Goal: Task Accomplishment & Management: Use online tool/utility

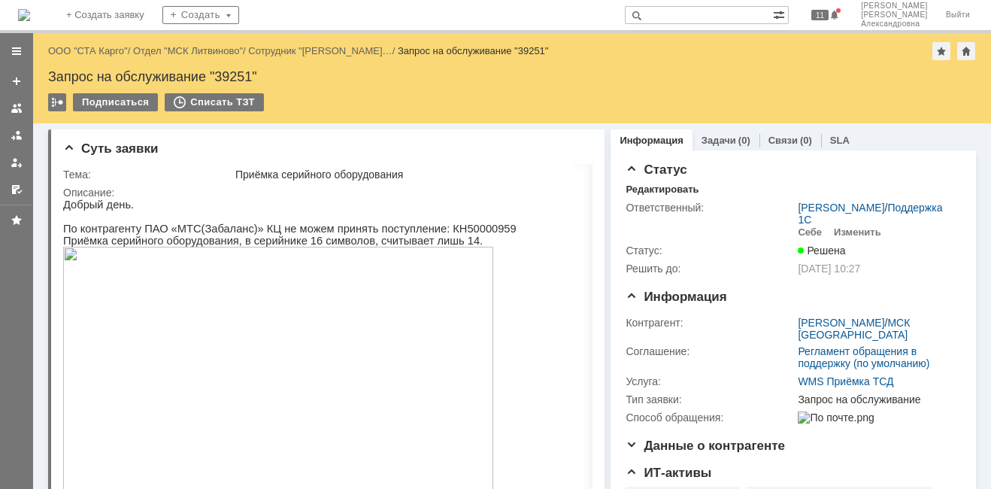
click at [69, 56] on div "Назад | ООО "СТА Карго" / Отдел "МСК Литвиново" / Сотрудник "[PERSON_NAME] В… /…" at bounding box center [512, 51] width 928 height 18
click at [74, 52] on link "ООО "СТА Карго"" at bounding box center [88, 50] width 80 height 11
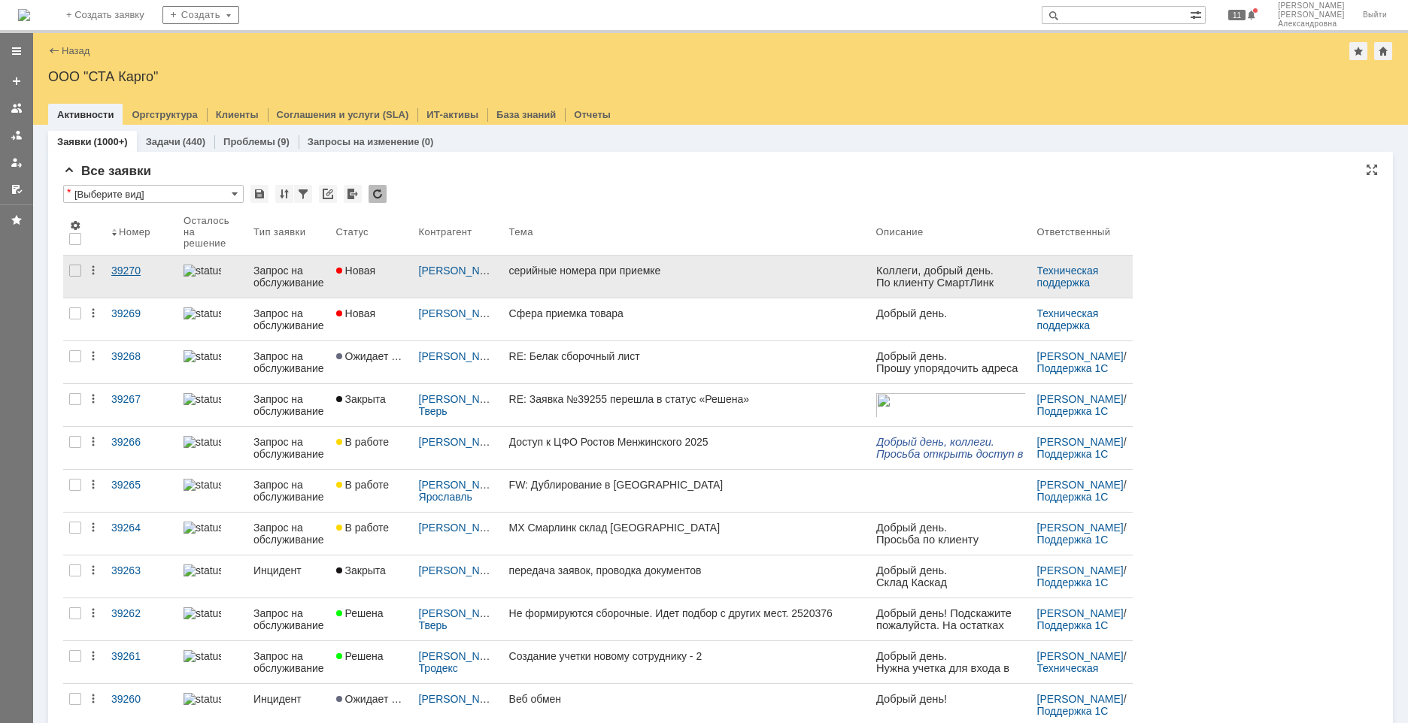
click at [129, 285] on link "39270" at bounding box center [141, 277] width 72 height 42
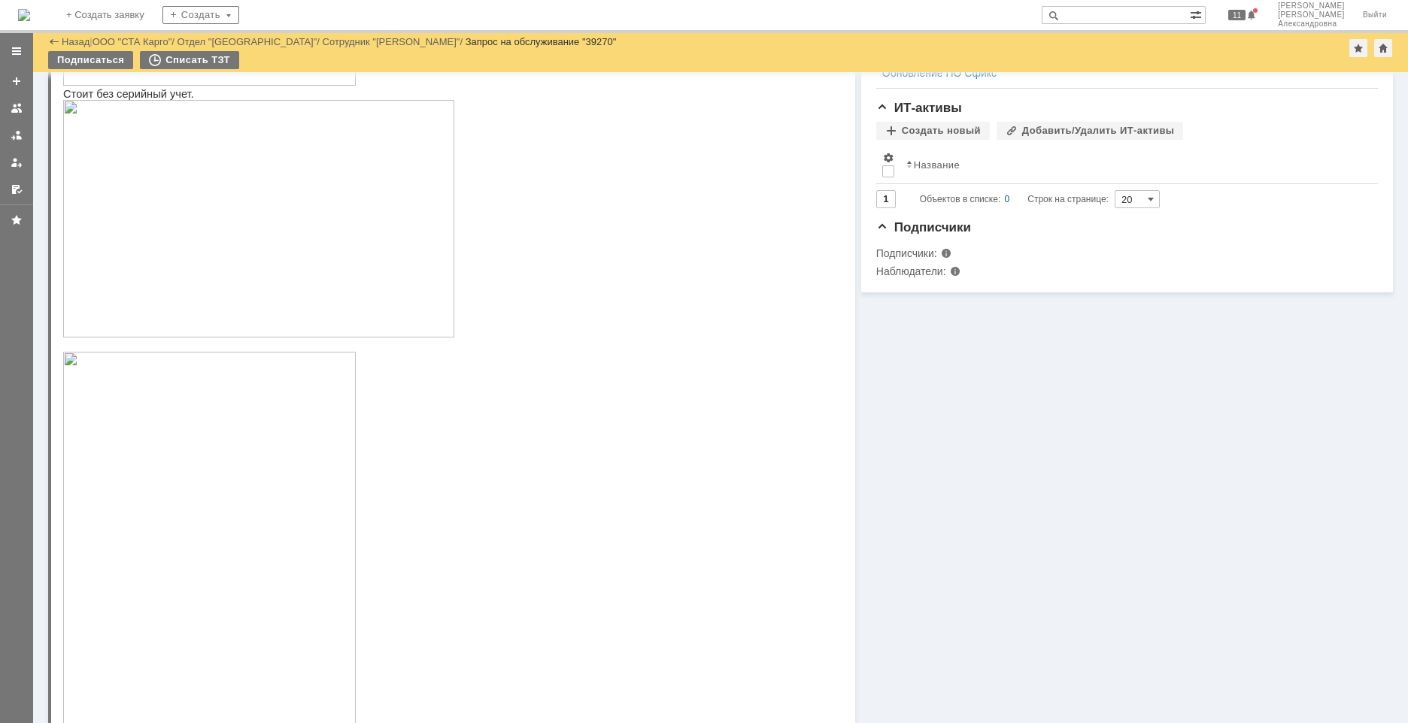
scroll to position [526, 0]
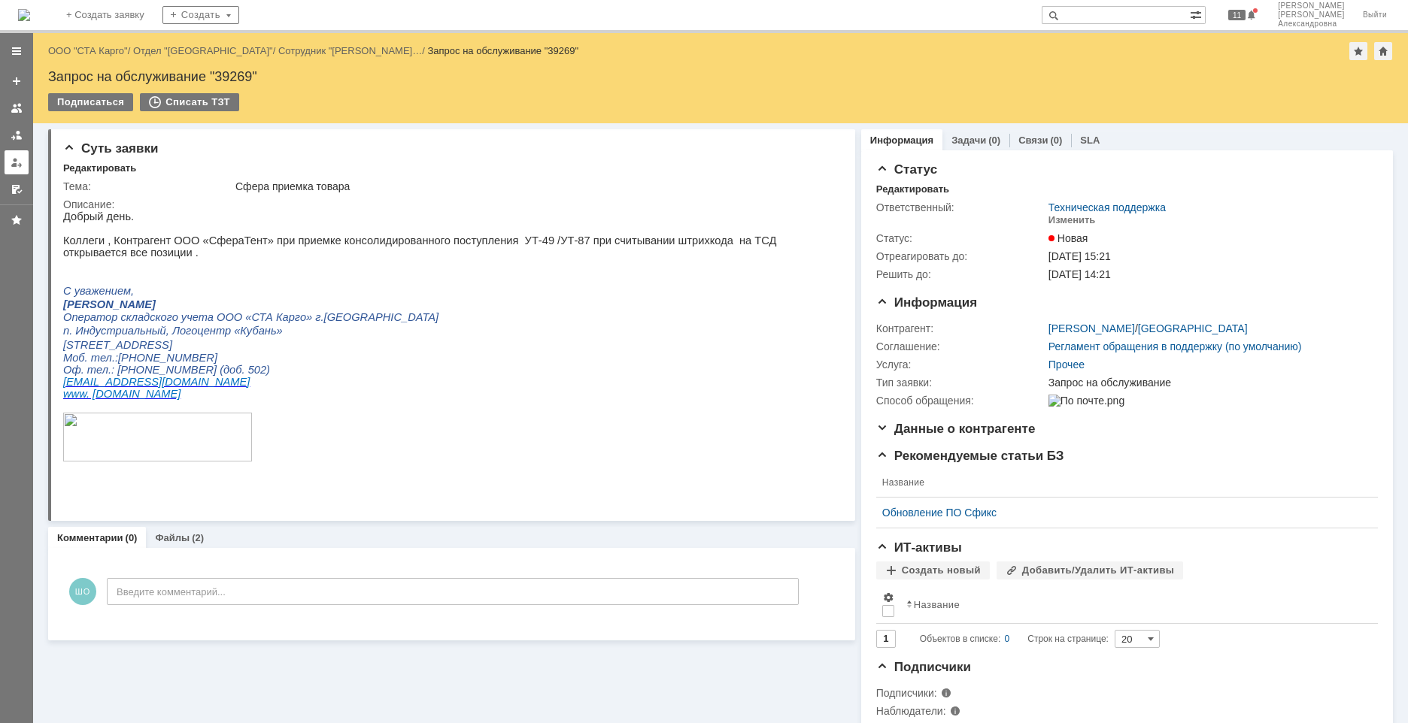
click at [20, 165] on div at bounding box center [17, 162] width 12 height 12
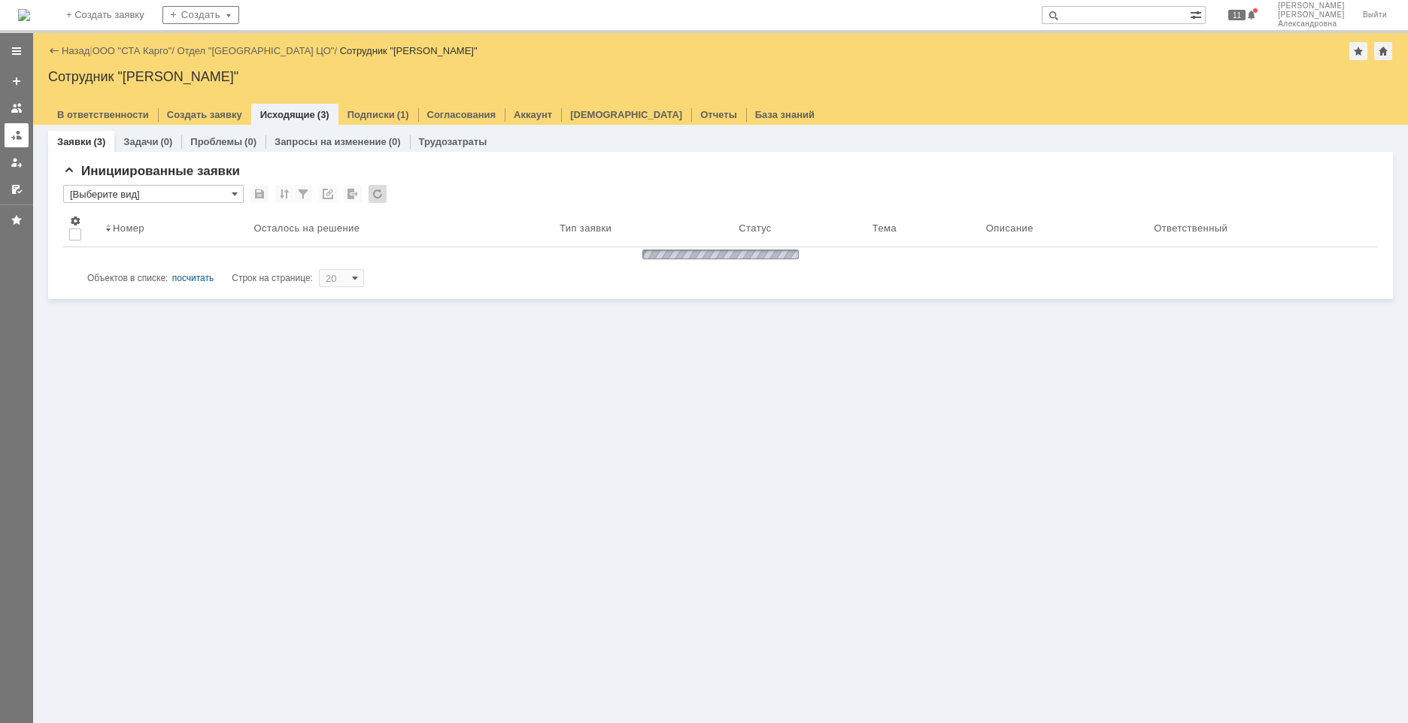
click at [20, 135] on div at bounding box center [17, 135] width 12 height 12
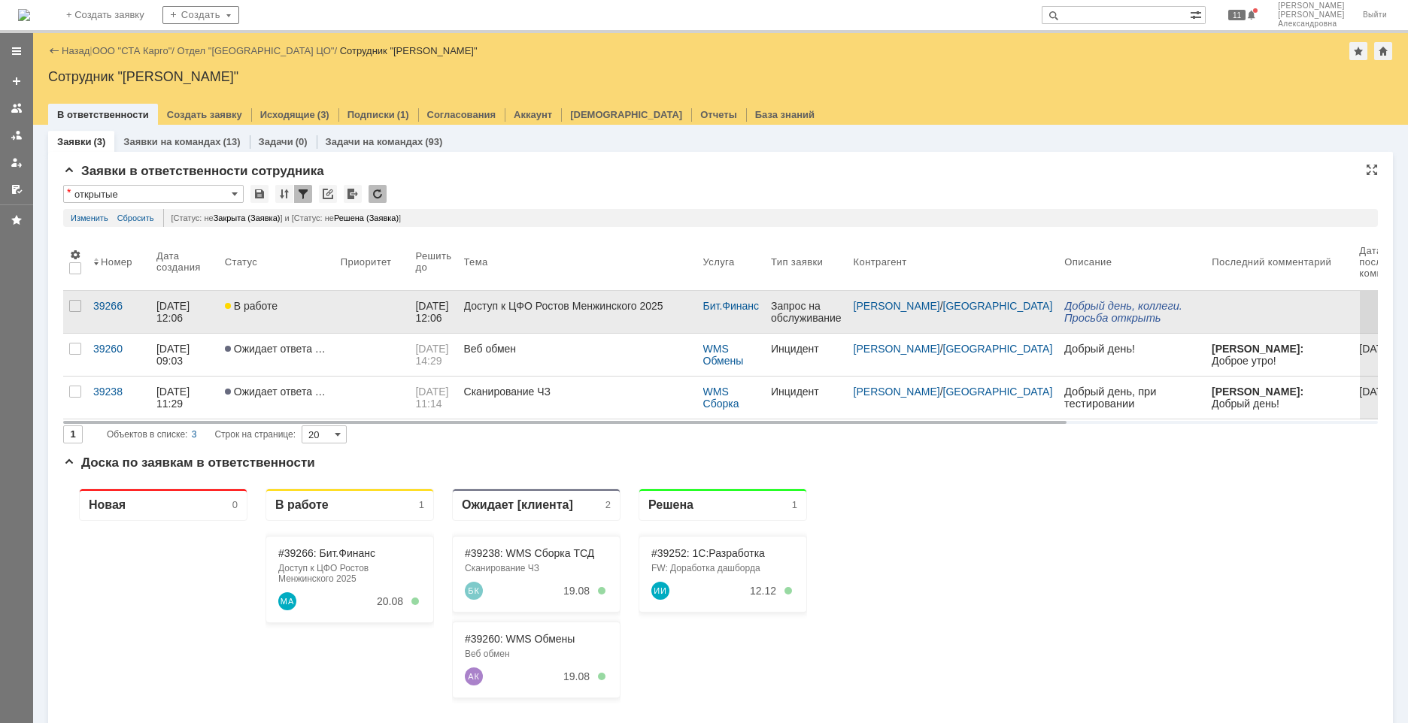
click at [296, 322] on link "В работе" at bounding box center [277, 312] width 116 height 42
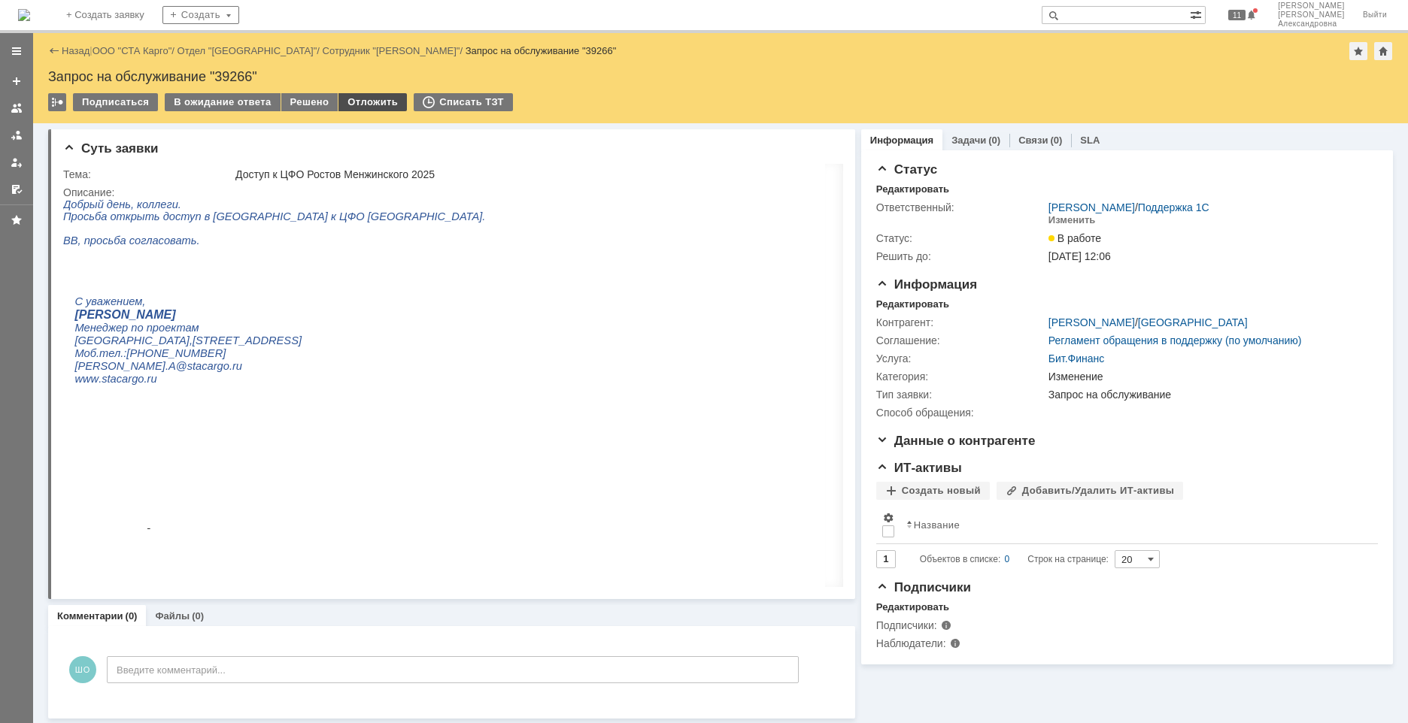
click at [360, 100] on div "Отложить" at bounding box center [372, 102] width 68 height 18
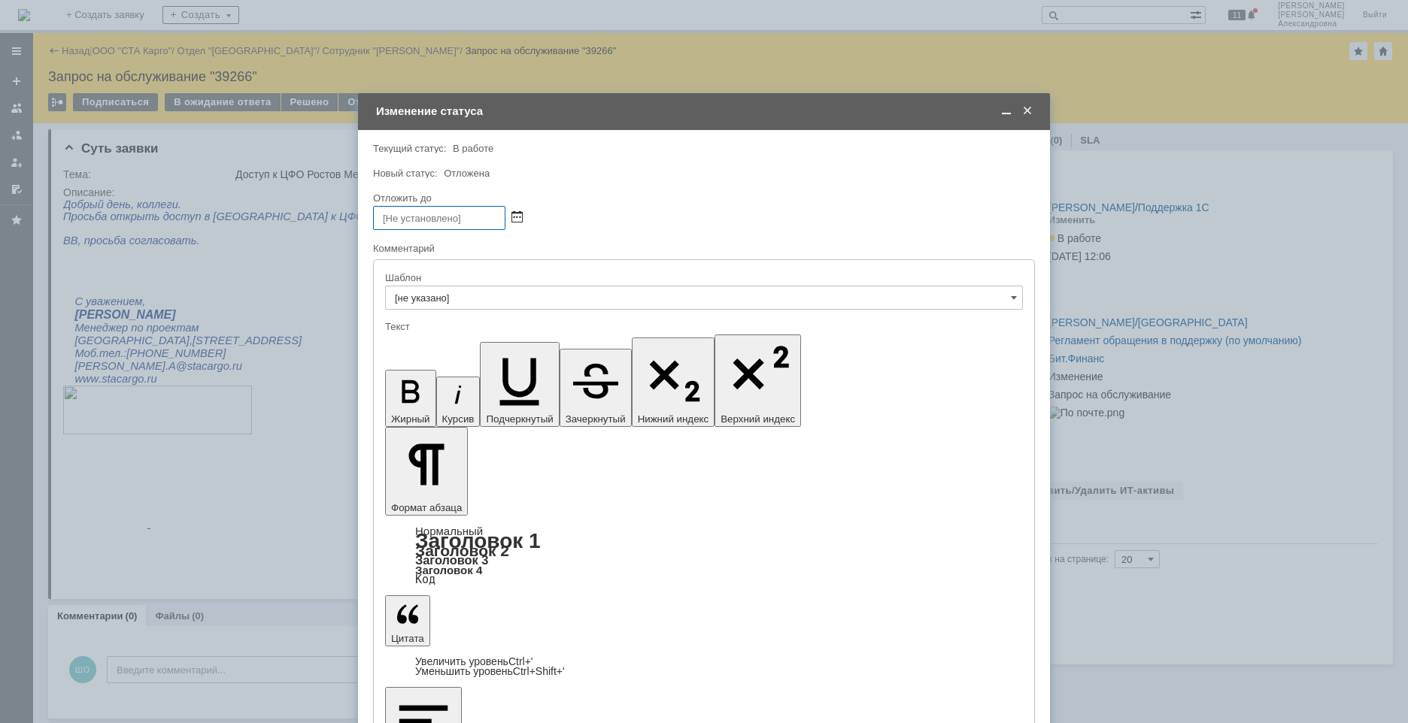
click at [517, 220] on span at bounding box center [516, 218] width 11 height 12
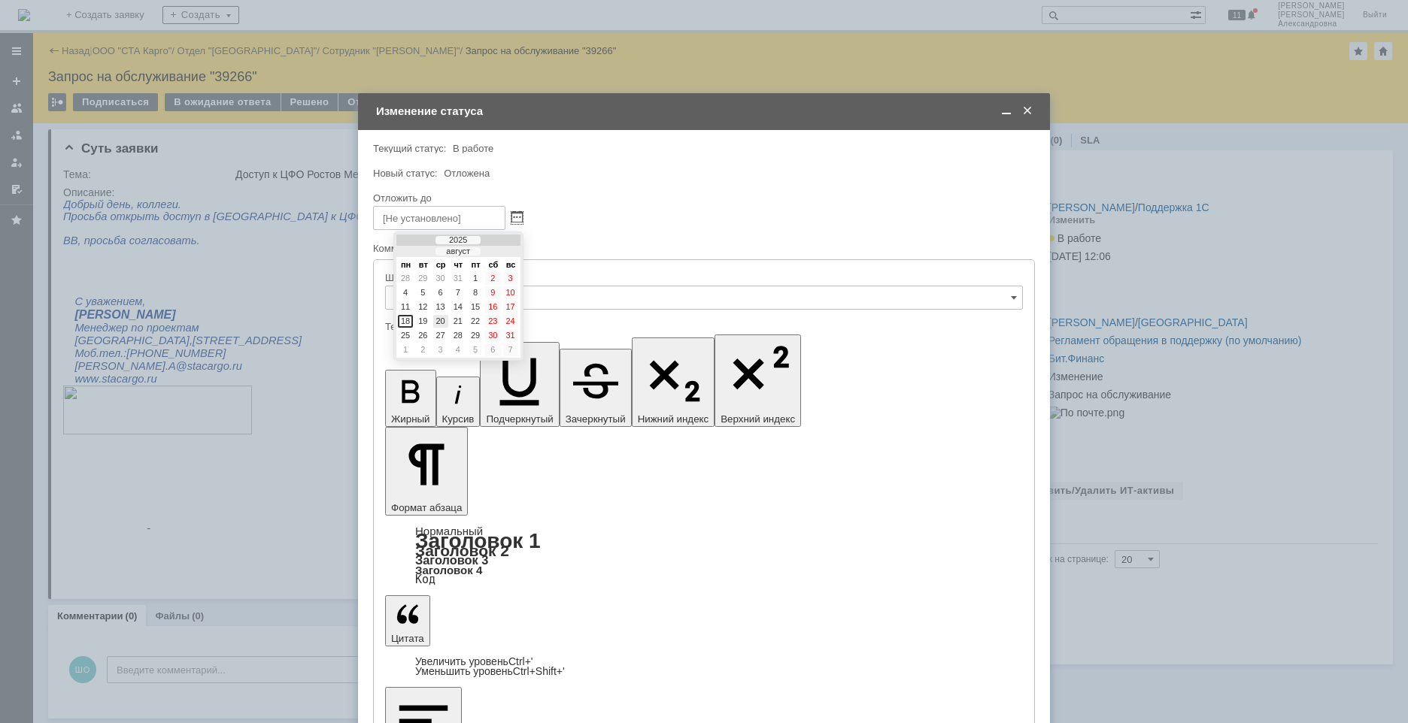
click at [438, 320] on div "20" at bounding box center [440, 321] width 15 height 13
type input "20.08.2025 15:19"
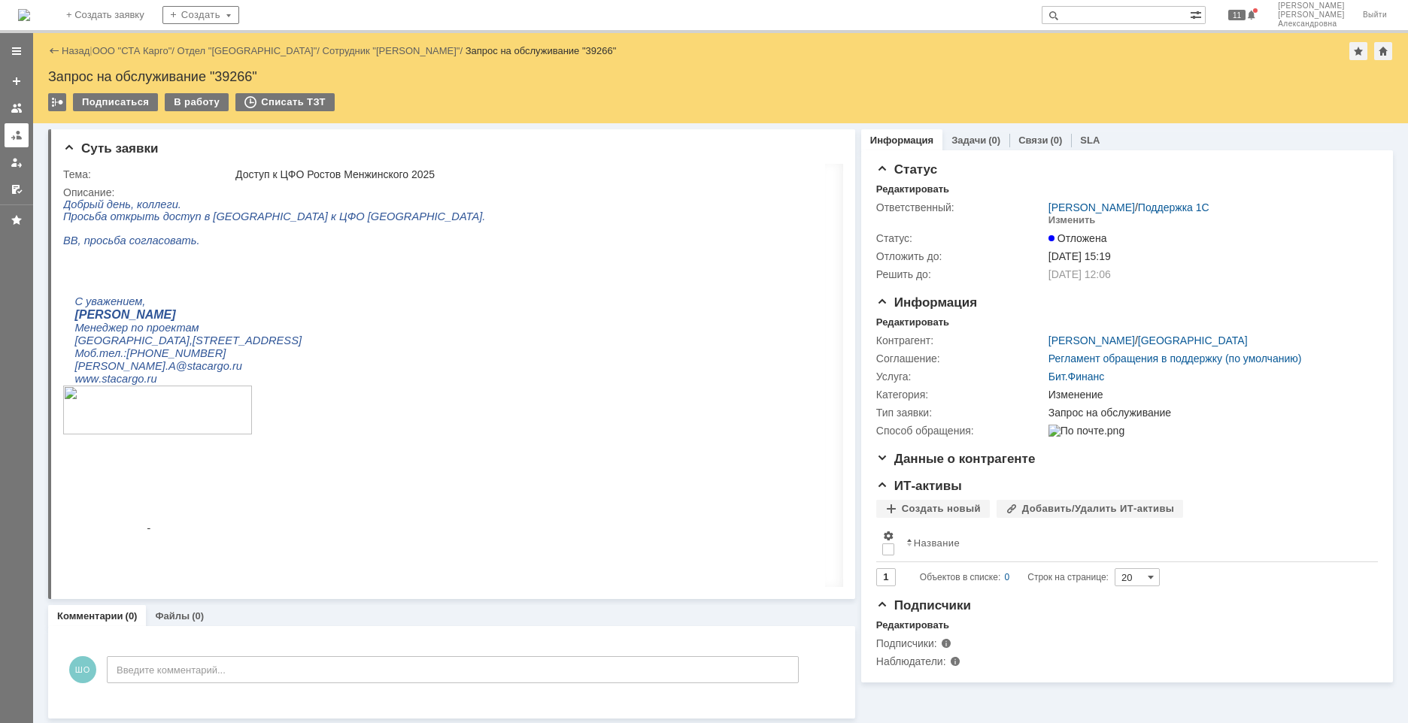
click at [26, 134] on link at bounding box center [17, 135] width 24 height 24
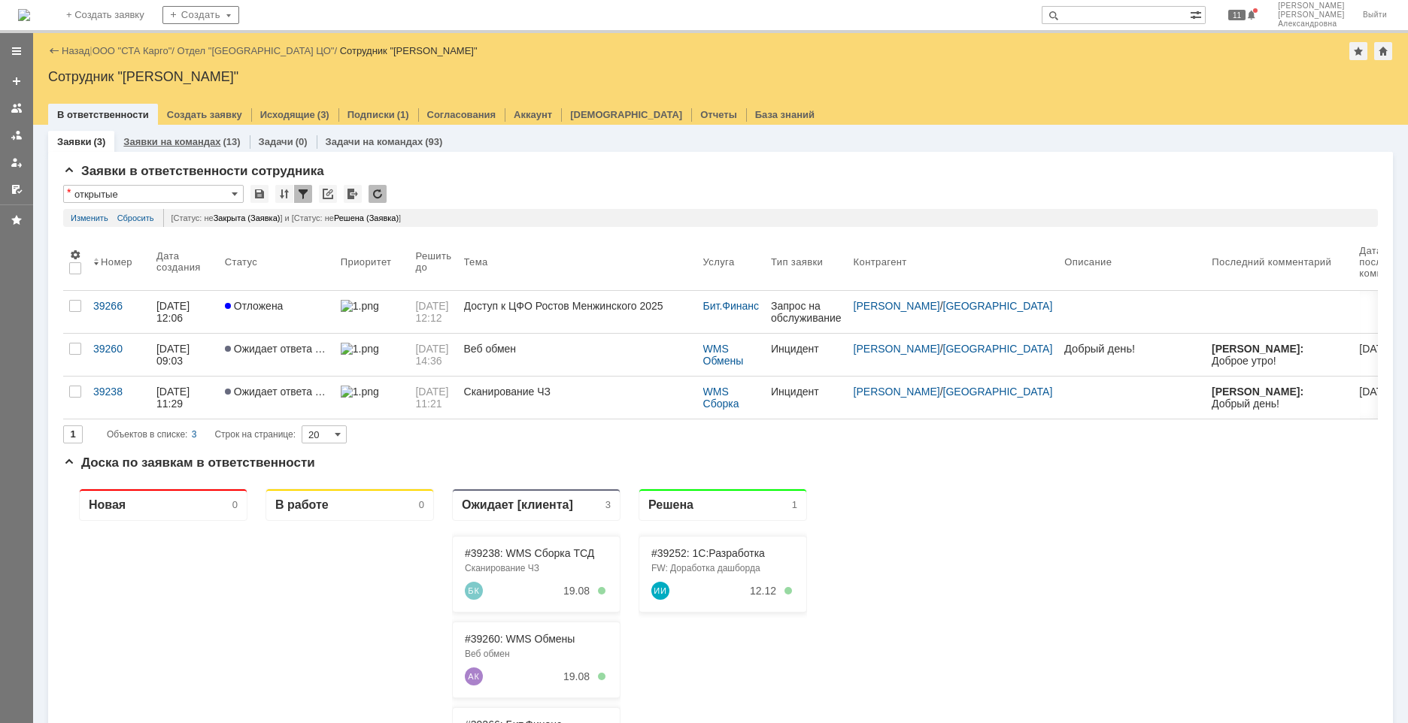
click at [138, 137] on link "Заявки на командах" at bounding box center [171, 141] width 97 height 11
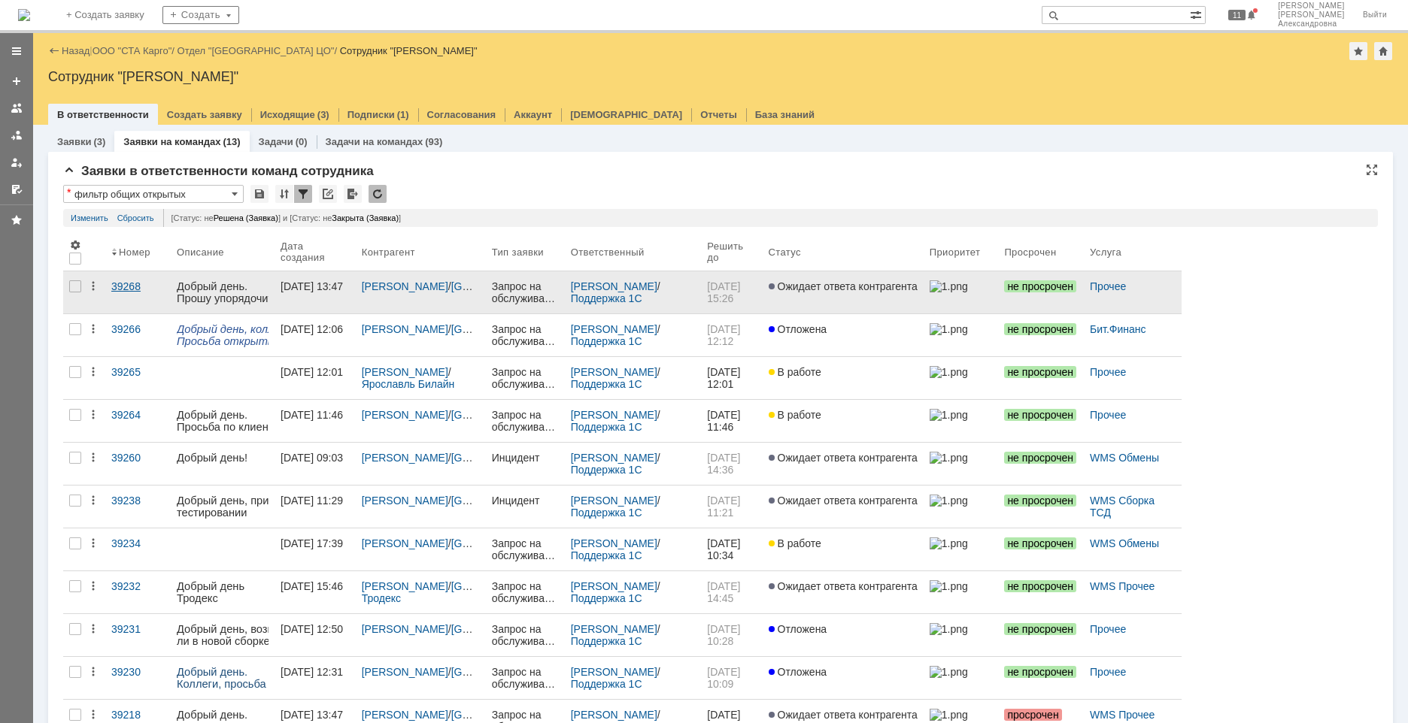
click at [135, 294] on link "39268" at bounding box center [137, 292] width 65 height 42
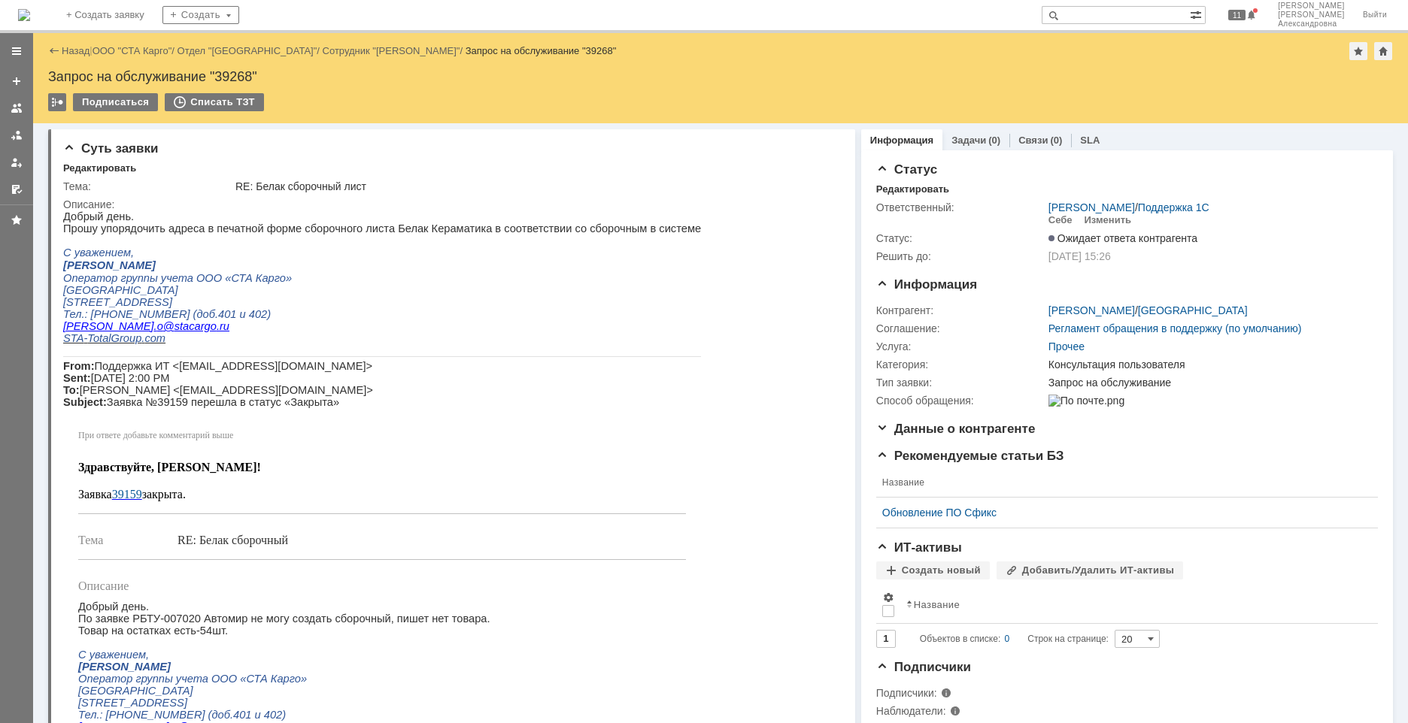
click at [59, 51] on div "Назад" at bounding box center [68, 50] width 41 height 11
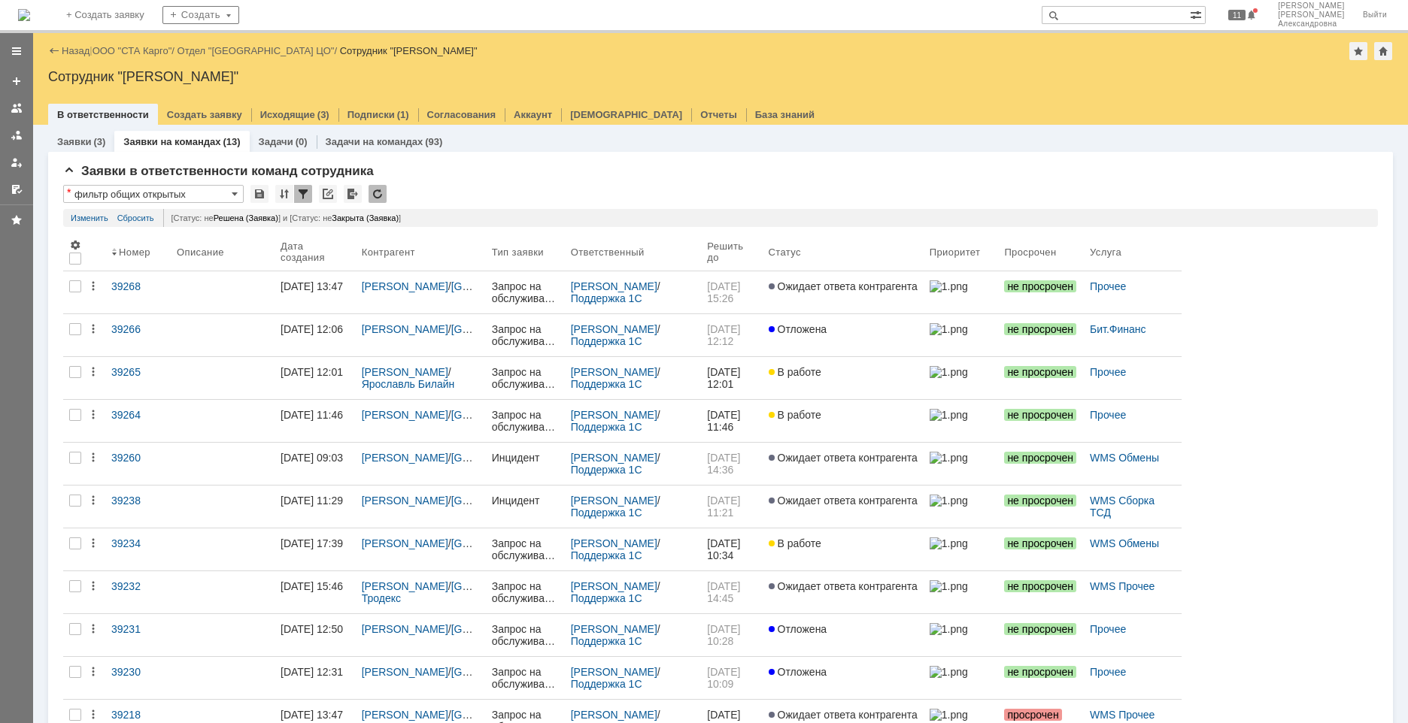
click at [114, 44] on div "Назад | ООО "СТА Карго" / Отдел "Санкт-Петербург ЦО" / Сотрудник "Швецова Ольга…" at bounding box center [720, 51] width 1345 height 18
click at [121, 51] on link "ООО "СТА Карго"" at bounding box center [133, 50] width 80 height 11
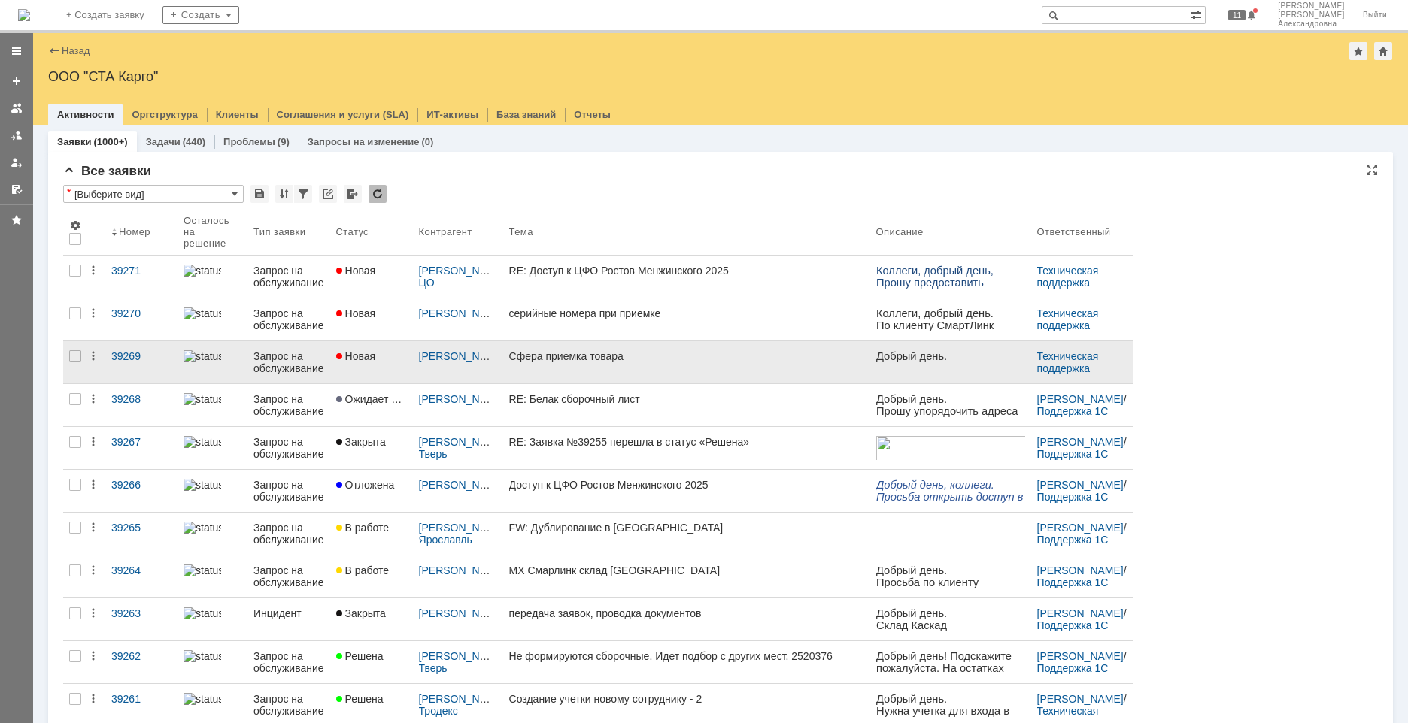
click at [141, 364] on link "39269" at bounding box center [141, 362] width 72 height 42
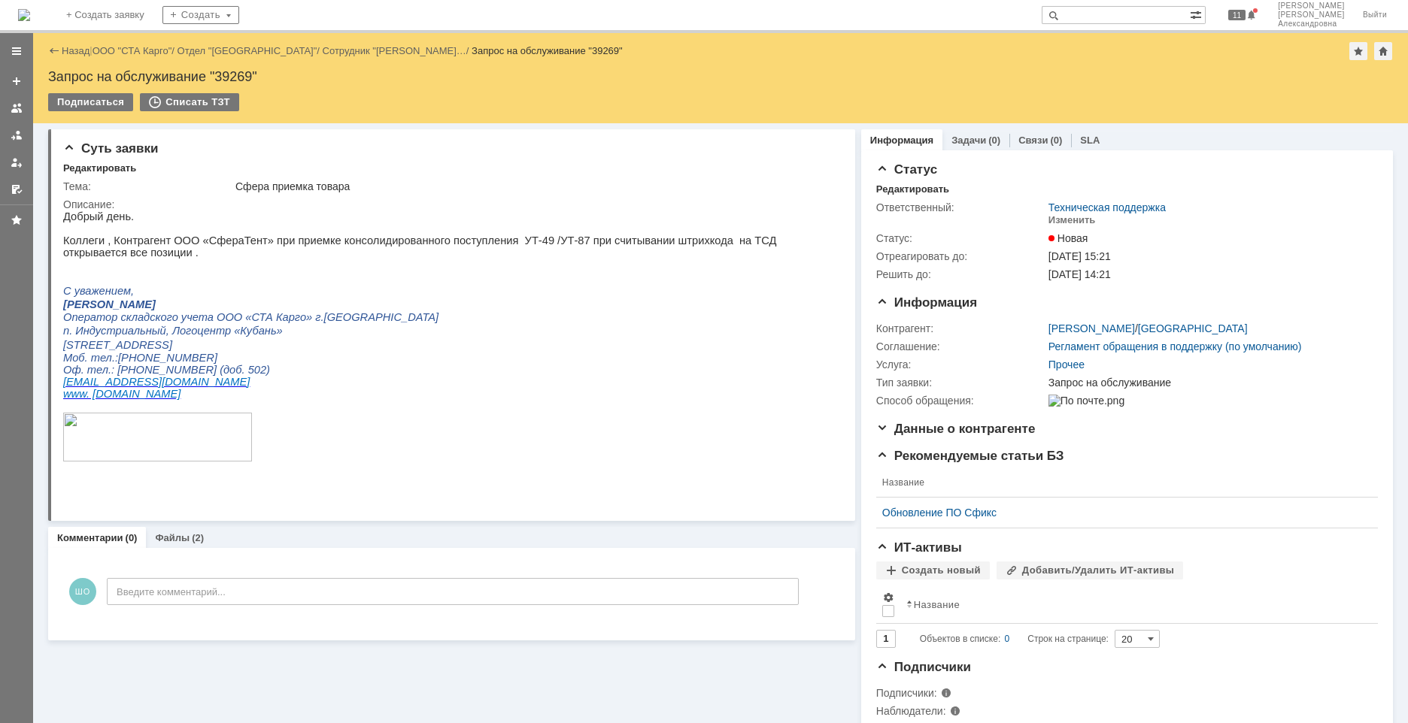
click at [56, 54] on div "Назад" at bounding box center [68, 50] width 41 height 11
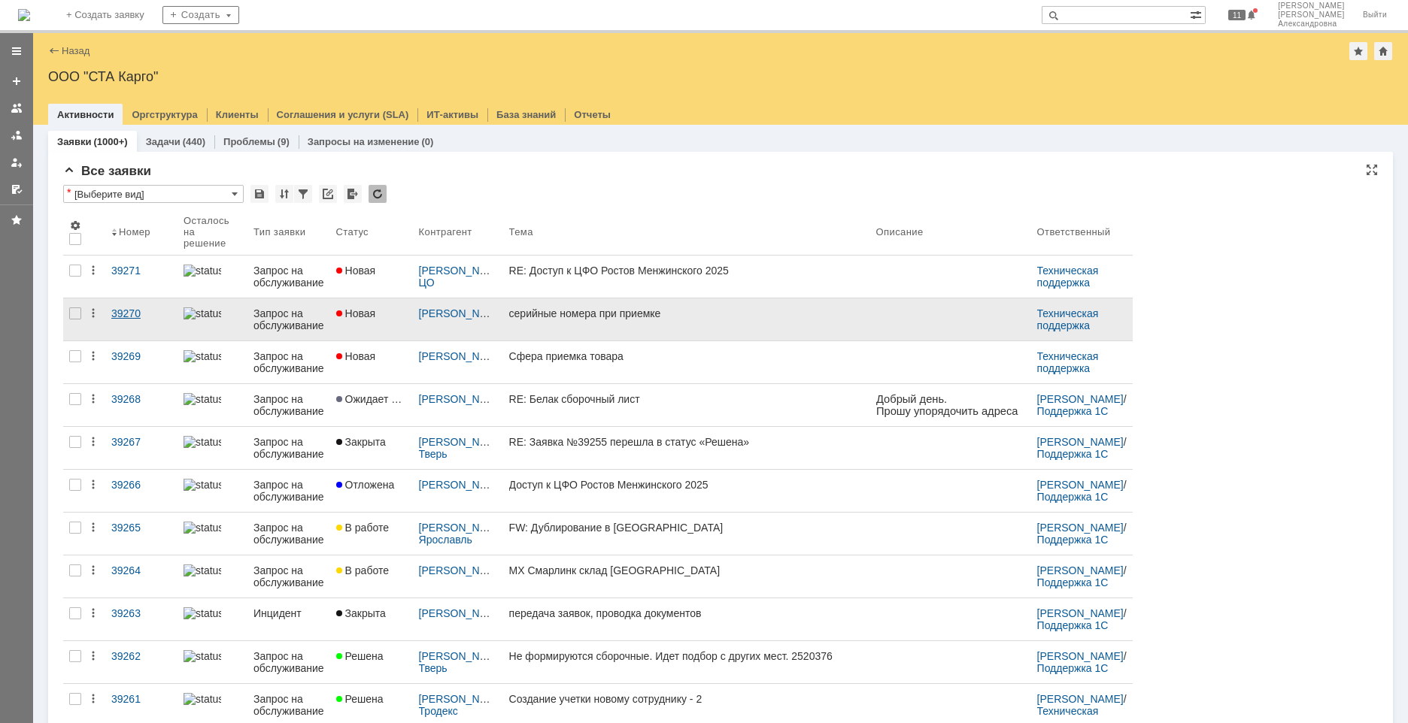
click at [140, 321] on link "39270" at bounding box center [141, 320] width 72 height 42
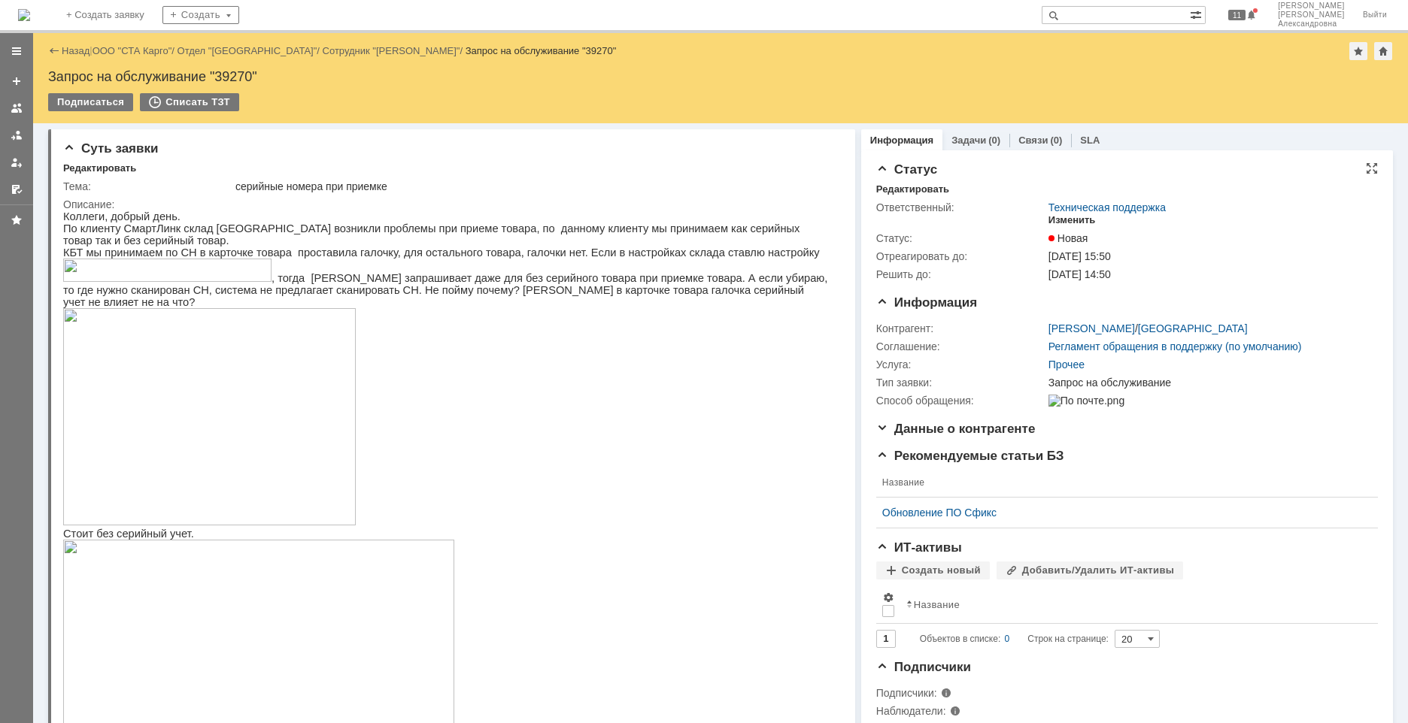
click at [1065, 217] on div "Изменить" at bounding box center [1071, 220] width 47 height 12
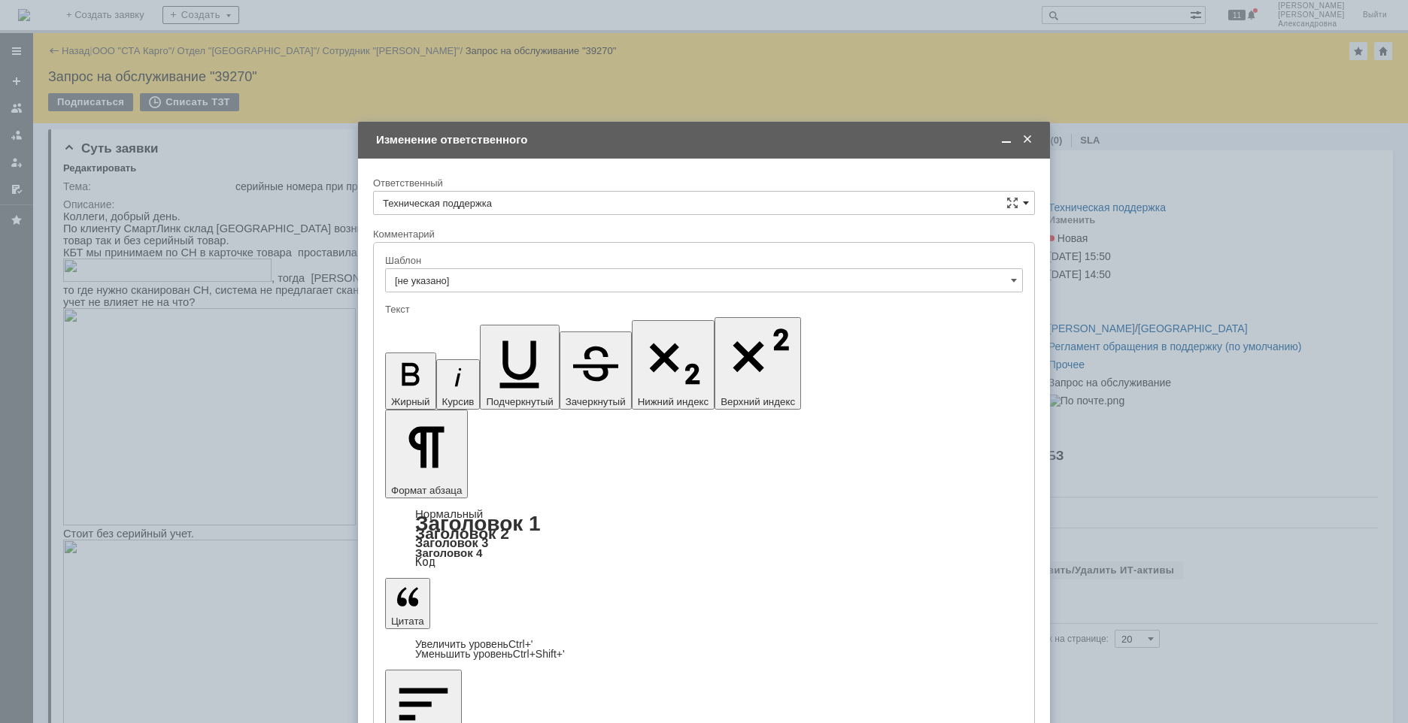
click at [1027, 206] on span at bounding box center [1026, 203] width 6 height 12
click at [486, 259] on span "Поддержка 1С" at bounding box center [704, 256] width 642 height 12
type input "Поддержка 1С"
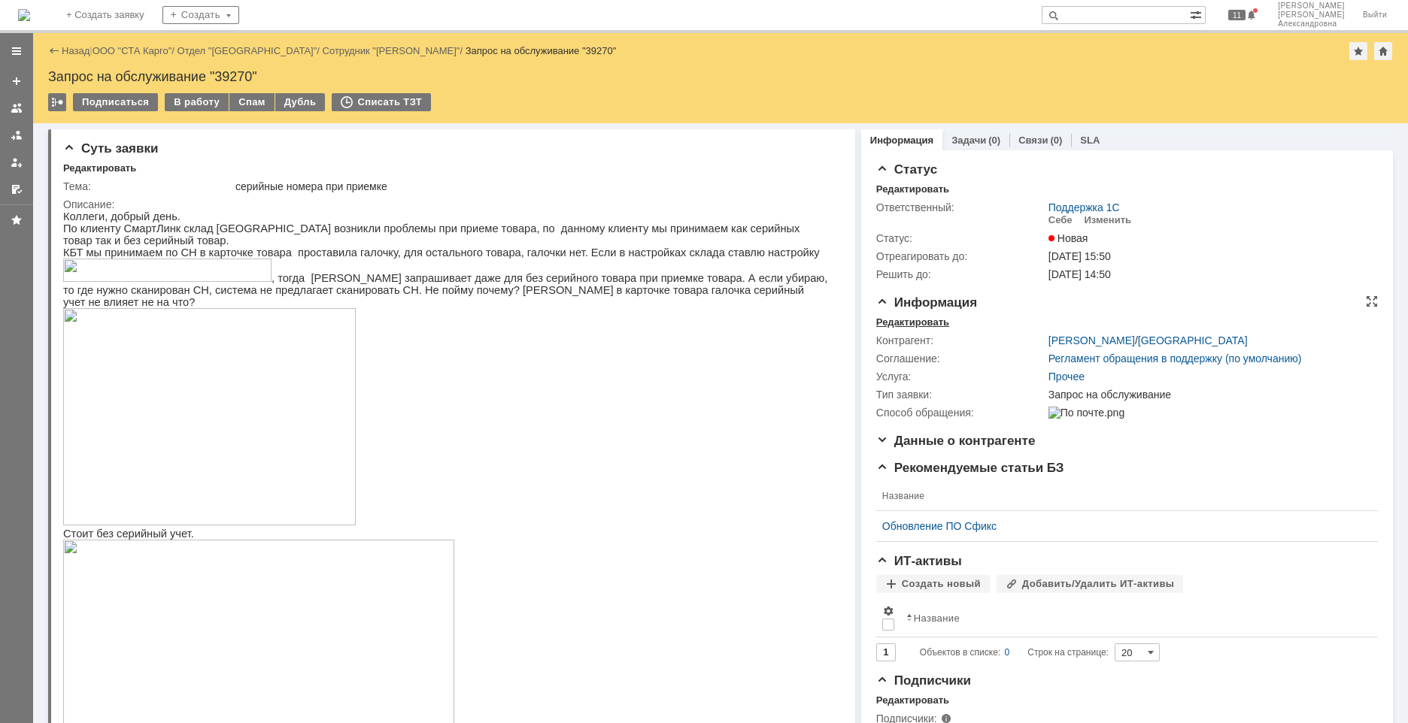
click at [928, 322] on div "Редактировать" at bounding box center [912, 323] width 73 height 12
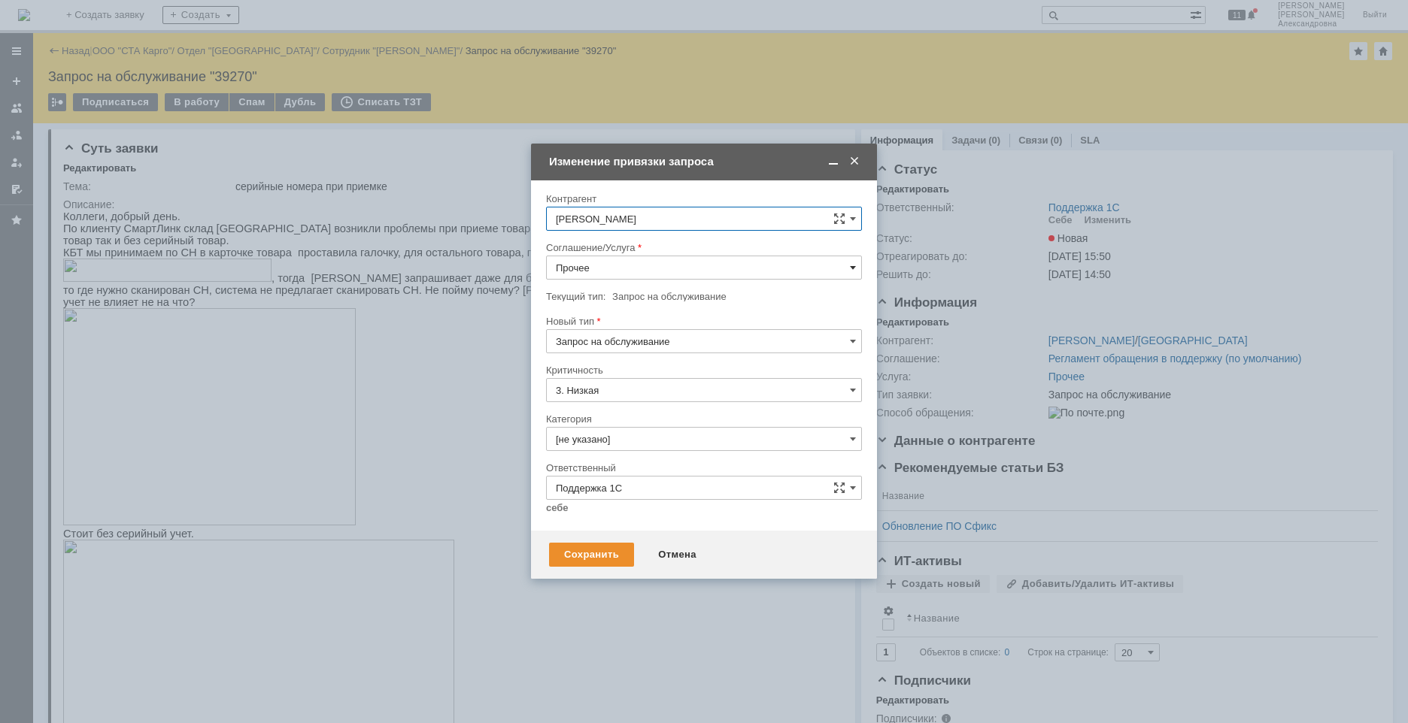
click at [851, 265] on span at bounding box center [853, 268] width 6 height 12
click at [644, 379] on span "WMS Приёмка ТСД" at bounding box center [704, 375] width 296 height 12
type input "WMS Приёмка ТСД"
click at [638, 440] on input "[не указано]" at bounding box center [704, 439] width 316 height 24
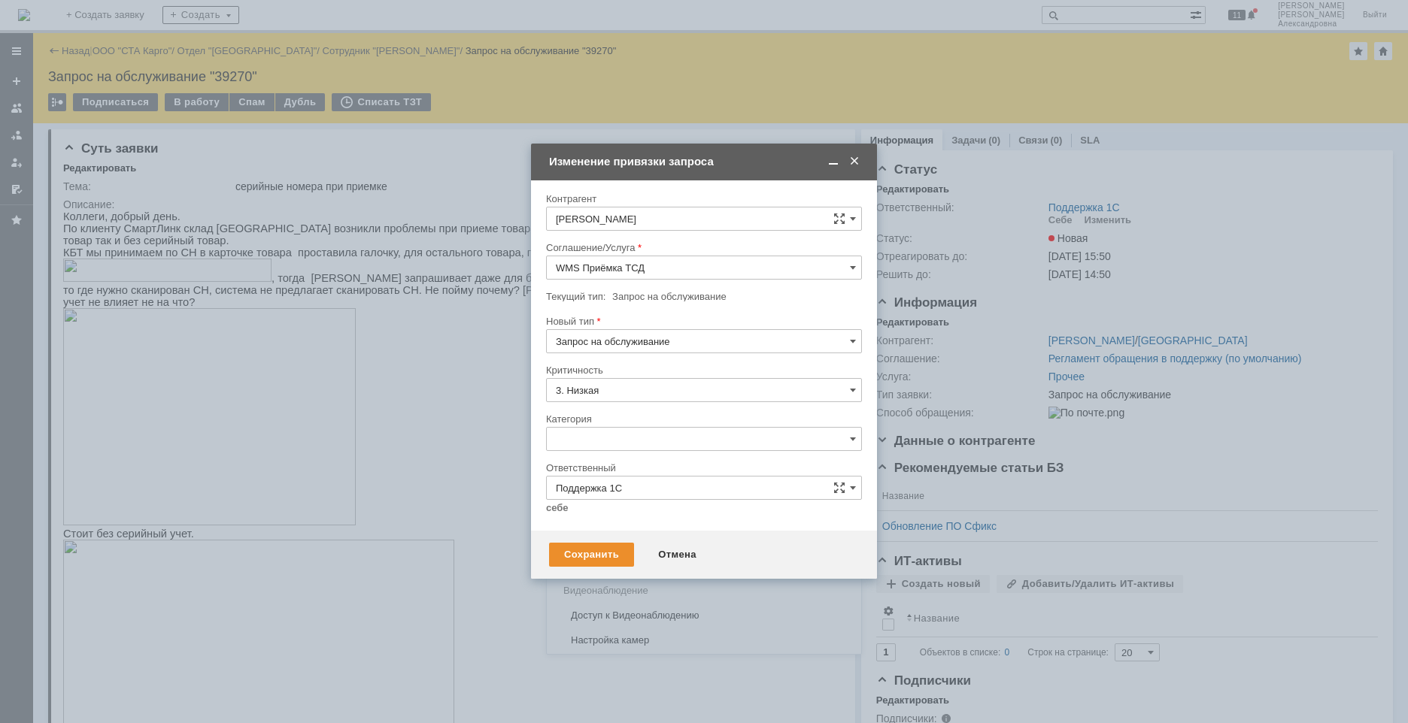
click at [617, 559] on div "Ошибка" at bounding box center [704, 566] width 314 height 24
type input "Ошибка"
click at [602, 553] on div "Сохранить" at bounding box center [591, 555] width 85 height 24
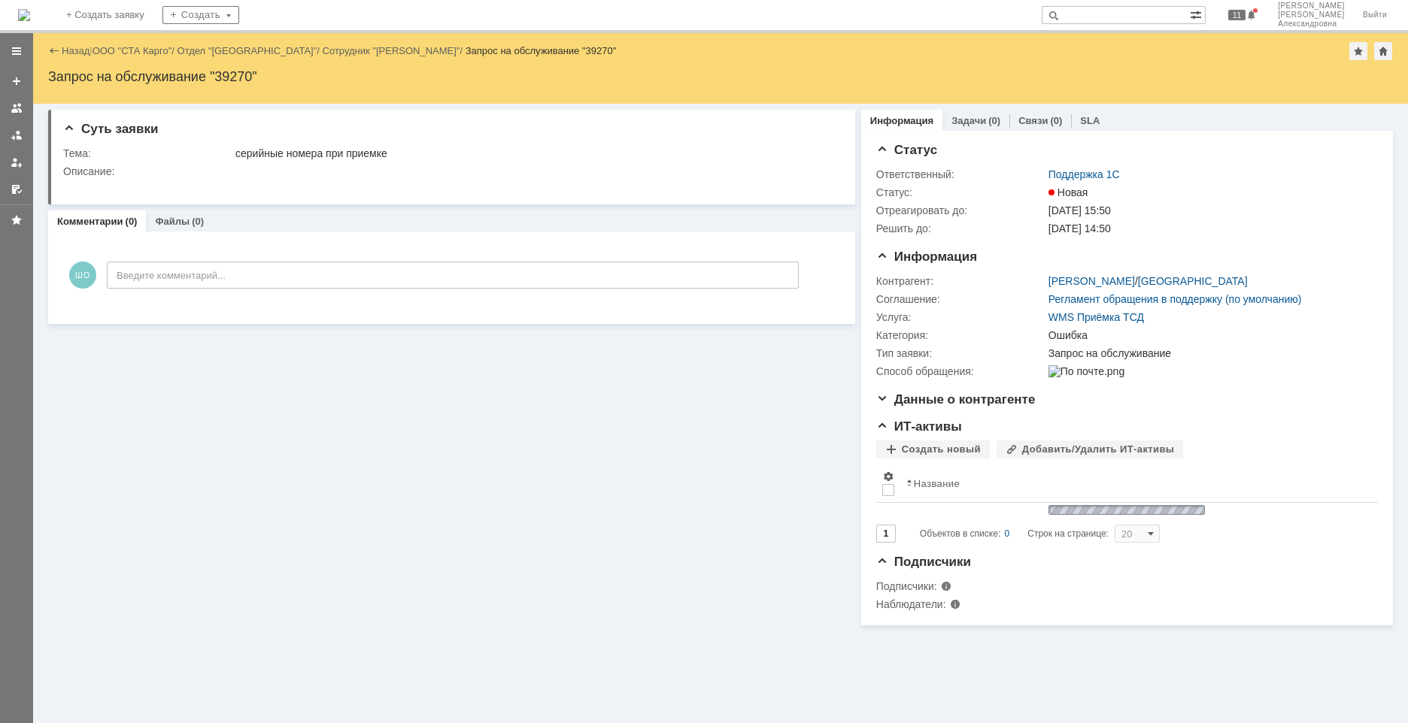
scroll to position [0, 0]
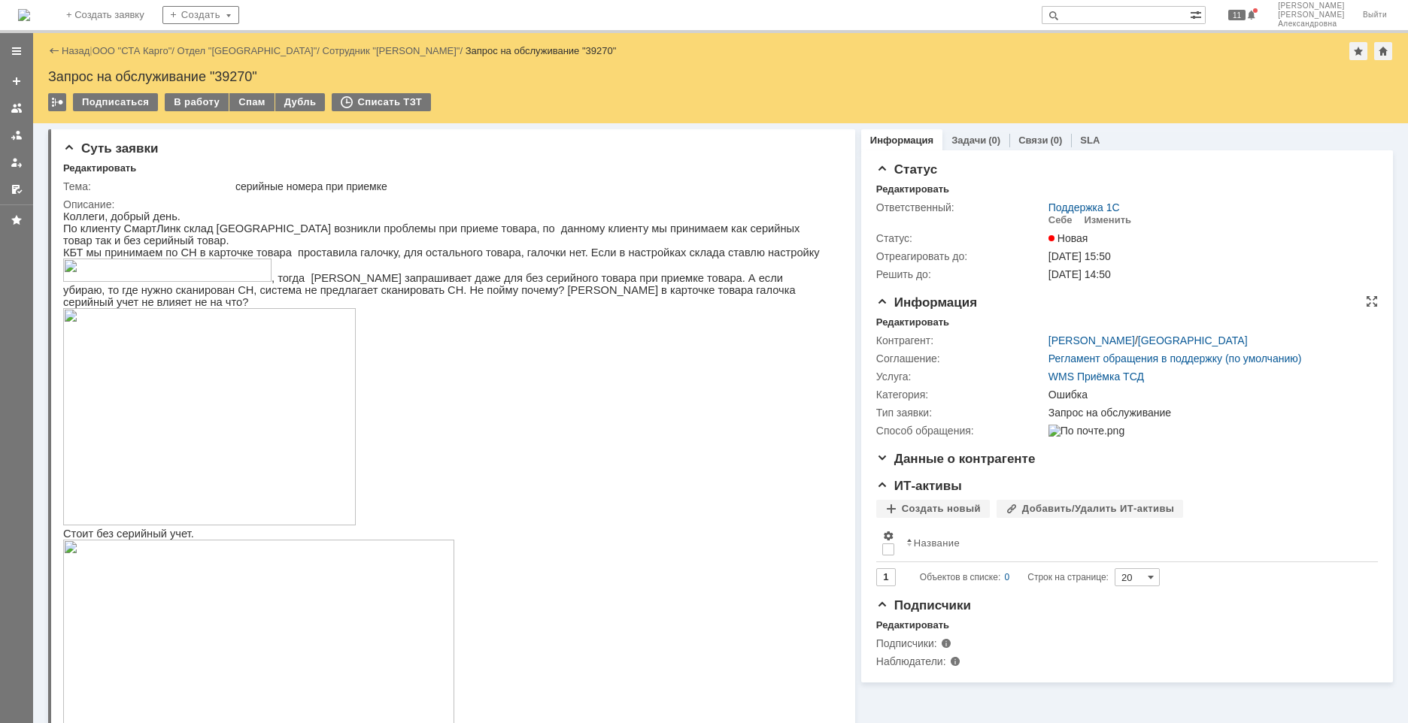
drag, startPoint x: 178, startPoint y: 98, endPoint x: 912, endPoint y: 345, distance: 774.6
click at [912, 345] on div "Назад | ООО "СТА Карго" / Отдел "Краснодар" / Сотрудник "Лаврешкина Дарья" / За…" at bounding box center [720, 378] width 1375 height 690
click at [1054, 224] on div "Себе" at bounding box center [1060, 220] width 24 height 12
click at [183, 99] on div "В работу" at bounding box center [197, 102] width 64 height 18
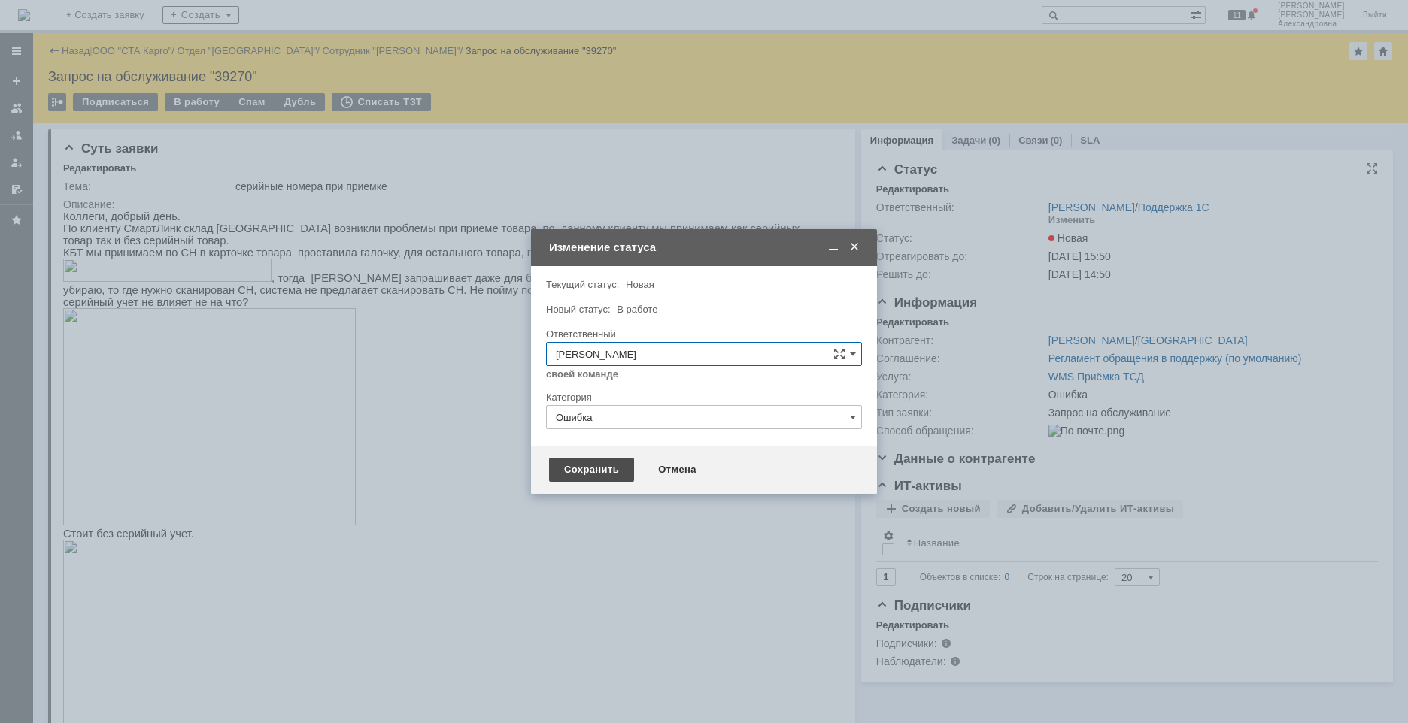
click at [595, 469] on div "Сохранить" at bounding box center [591, 470] width 85 height 24
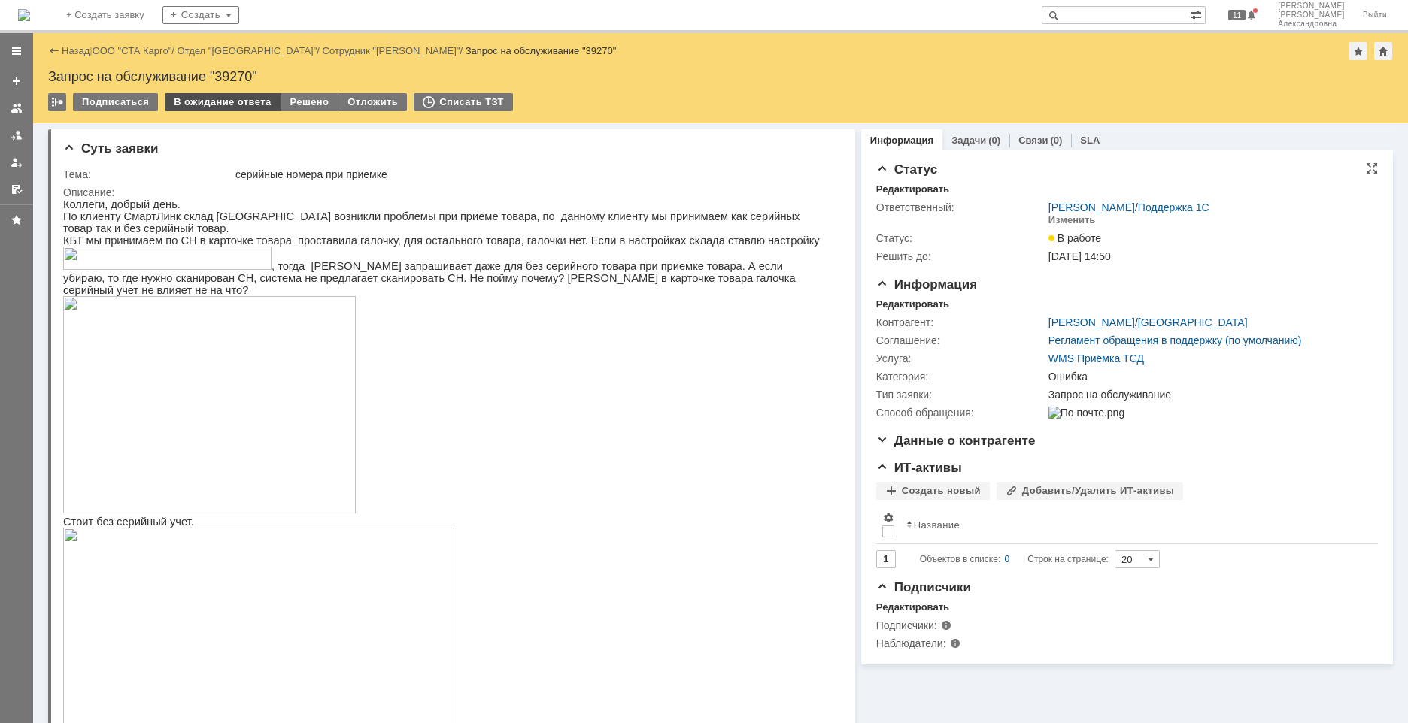
click at [219, 100] on div "В ожидание ответа" at bounding box center [222, 102] width 115 height 18
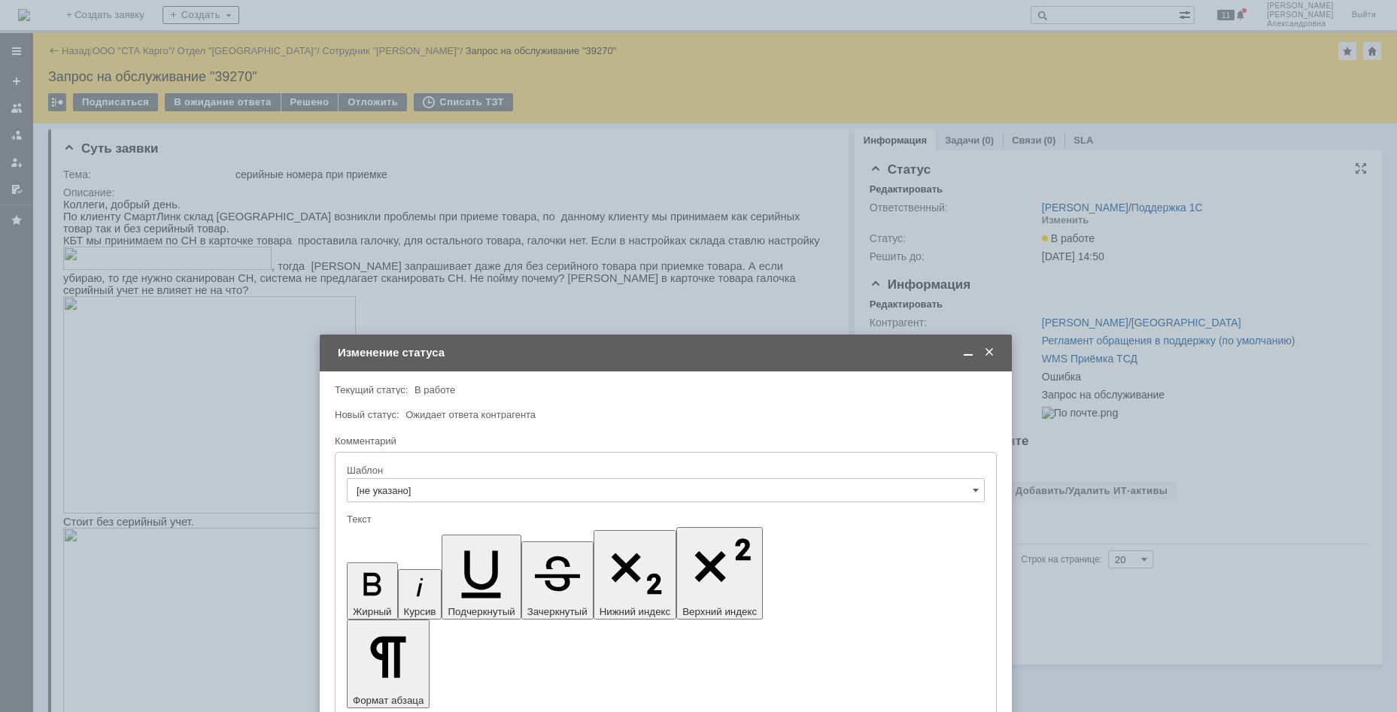
drag, startPoint x: 535, startPoint y: 141, endPoint x: 523, endPoint y: 284, distance: 143.4
click at [524, 346] on div "Изменение статуса" at bounding box center [667, 353] width 659 height 14
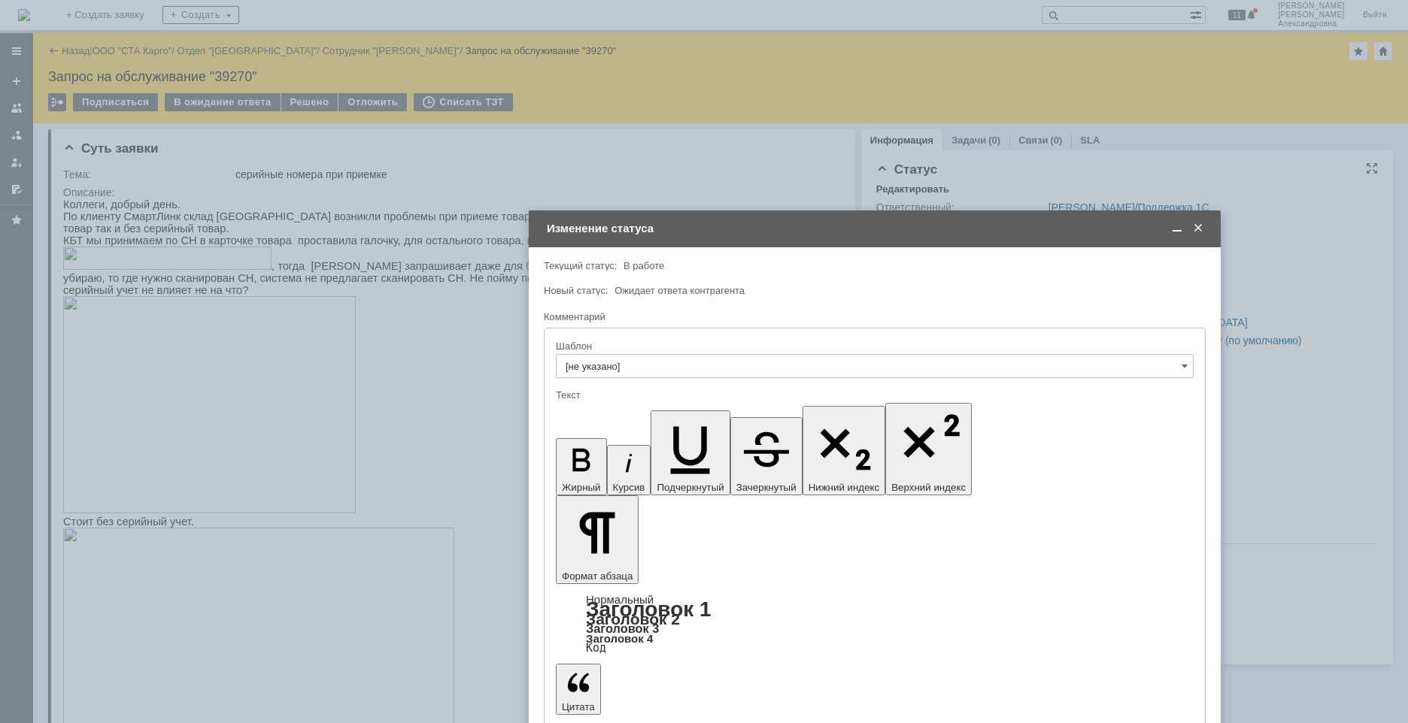
drag, startPoint x: 566, startPoint y: 284, endPoint x: 795, endPoint y: 77, distance: 307.8
click at [799, 222] on div "Изменение статуса" at bounding box center [876, 229] width 659 height 14
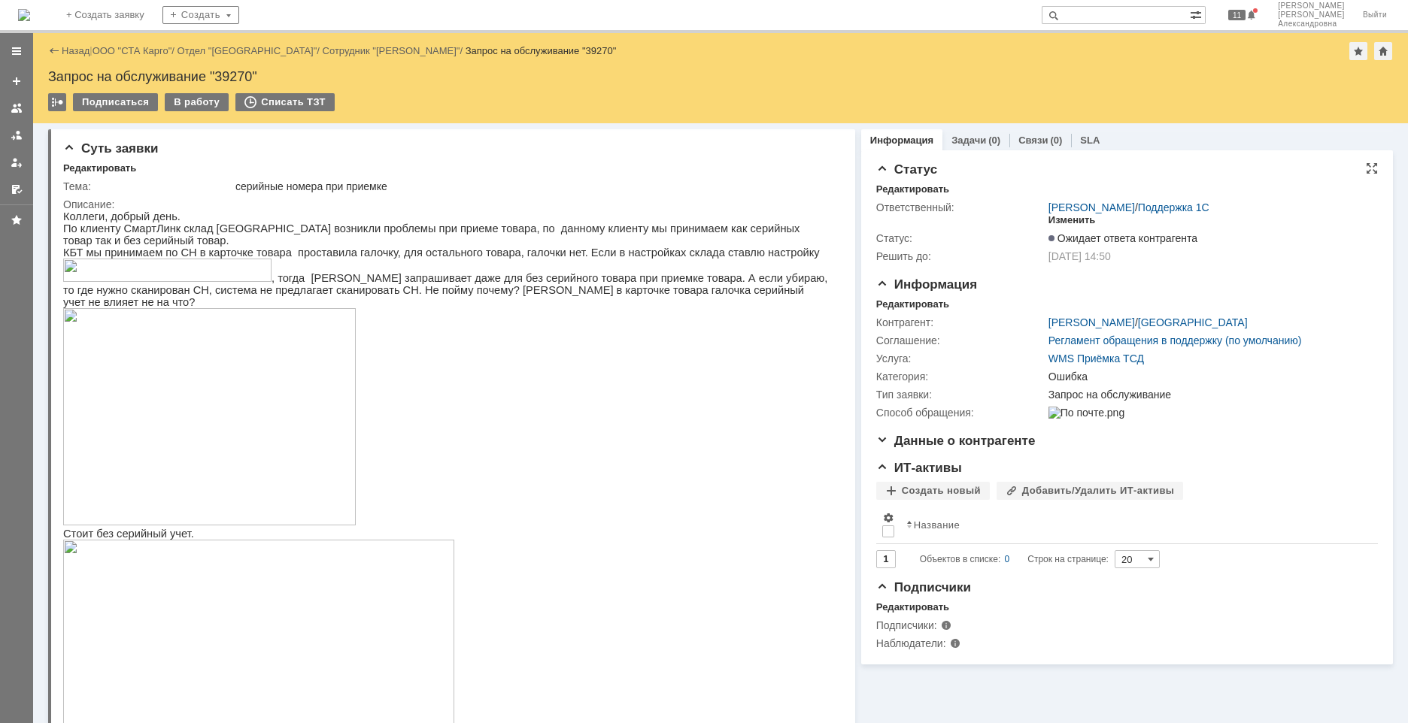
click at [1081, 214] on div "Изменить" at bounding box center [1071, 220] width 47 height 12
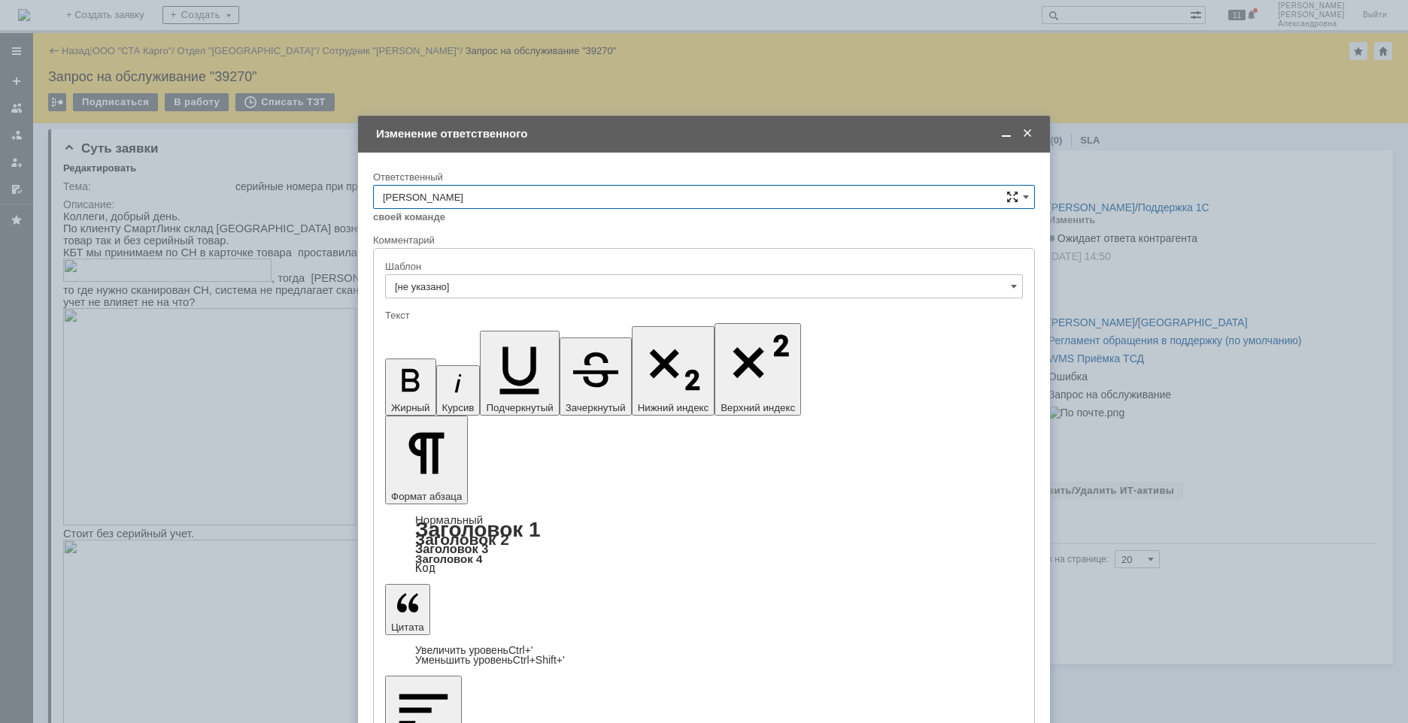
drag, startPoint x: 1028, startPoint y: 193, endPoint x: 1015, endPoint y: 199, distance: 13.8
click at [1027, 194] on span at bounding box center [1026, 197] width 6 height 12
click at [415, 250] on span "Поддержка 1С" at bounding box center [704, 250] width 642 height 12
type input "Поддержка 1С"
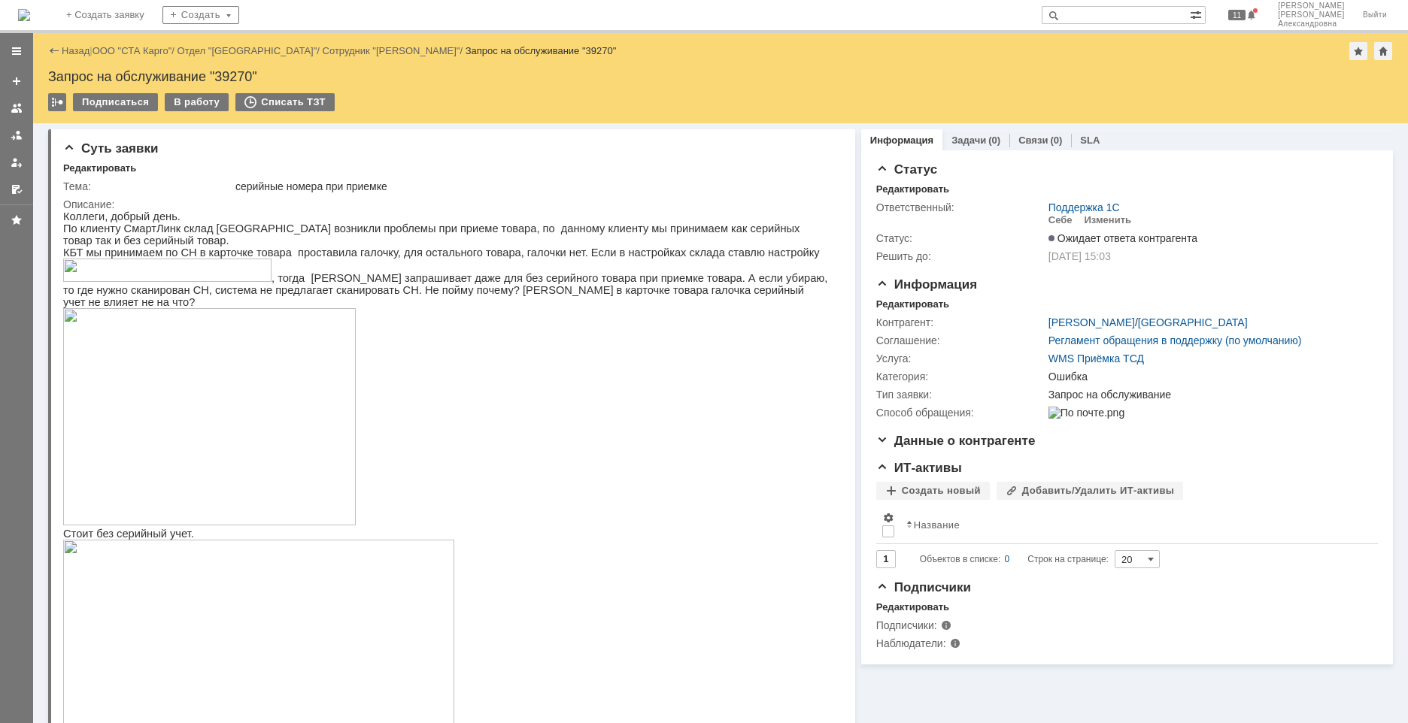
click at [1095, 22] on input "text" at bounding box center [1116, 15] width 148 height 18
type input "39271"
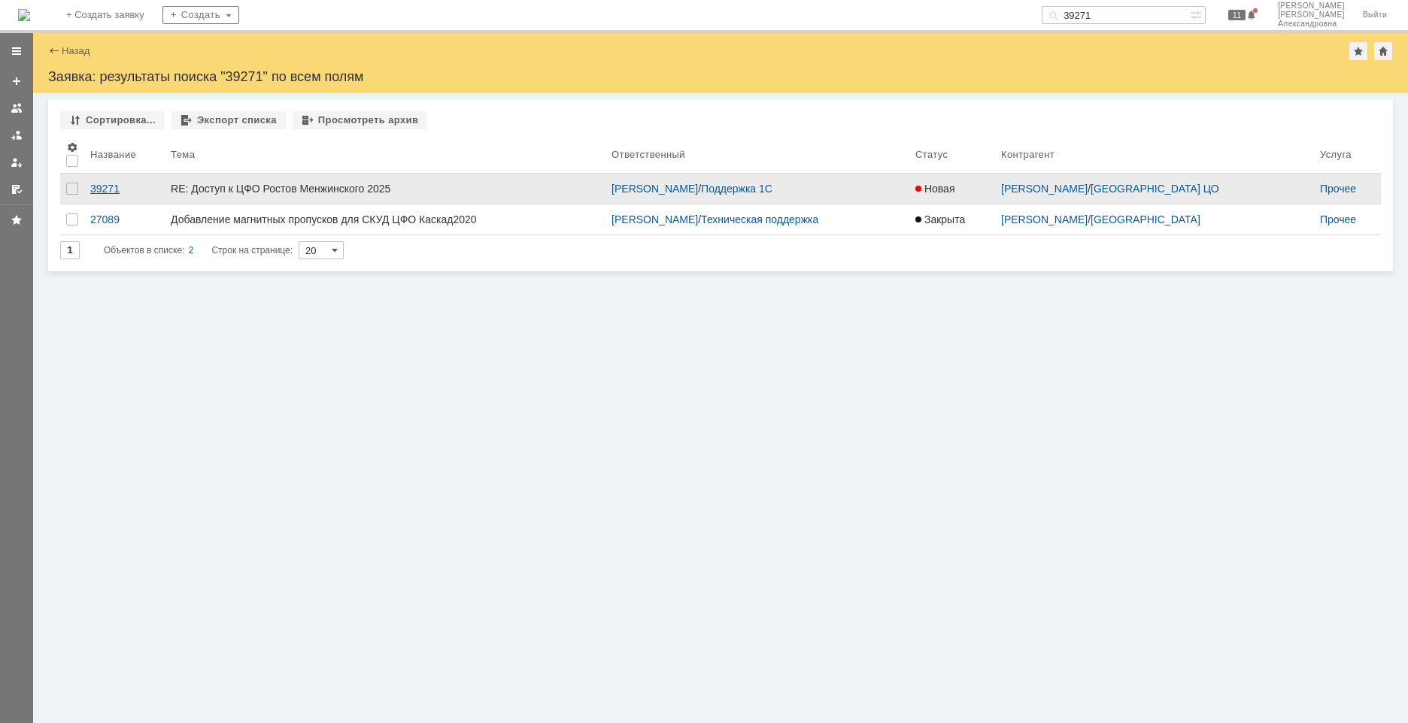
click at [125, 191] on div "39271" at bounding box center [124, 189] width 68 height 12
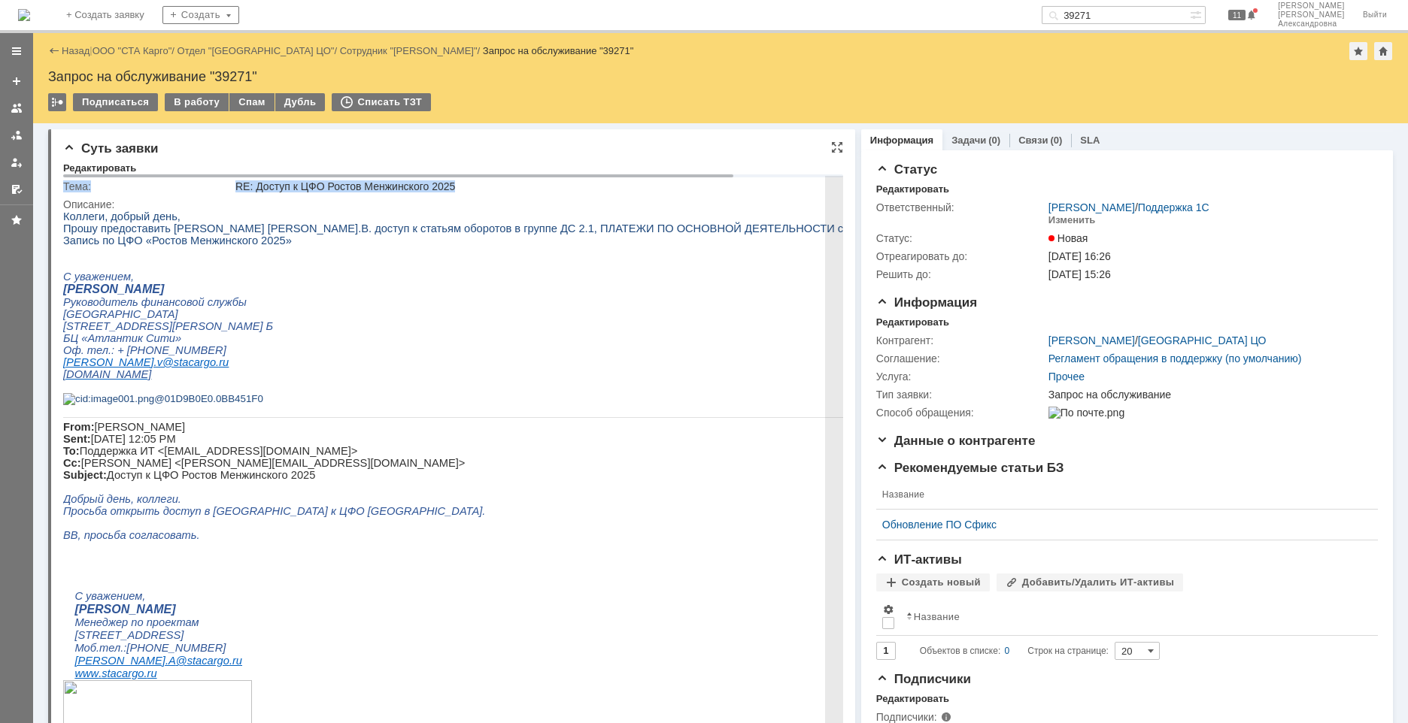
drag, startPoint x: 427, startPoint y: 174, endPoint x: 617, endPoint y: 185, distance: 189.8
click at [617, 185] on div "Редактировать Тема: RE: Доступ к ЦФО Ростов Менжинского 2025 Описание:" at bounding box center [453, 551] width 780 height 778
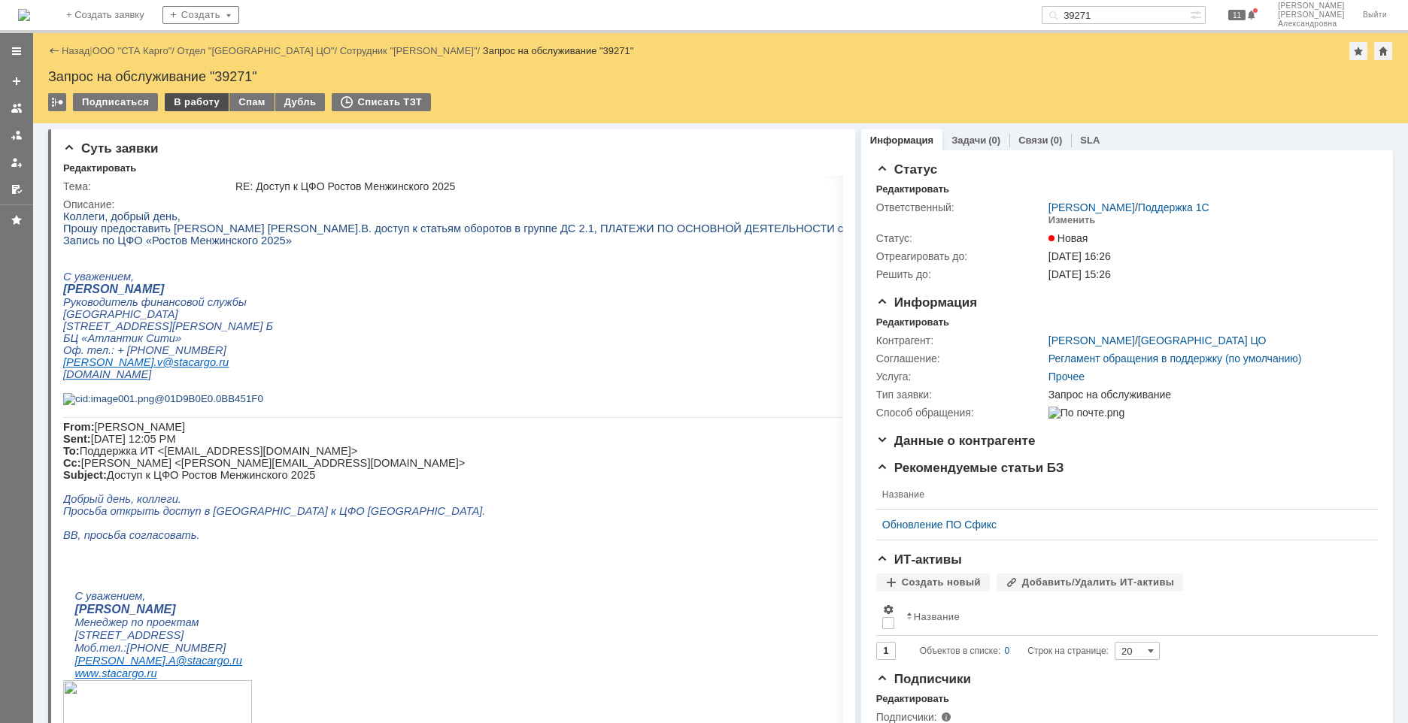
click at [188, 102] on div "В работу" at bounding box center [197, 102] width 64 height 18
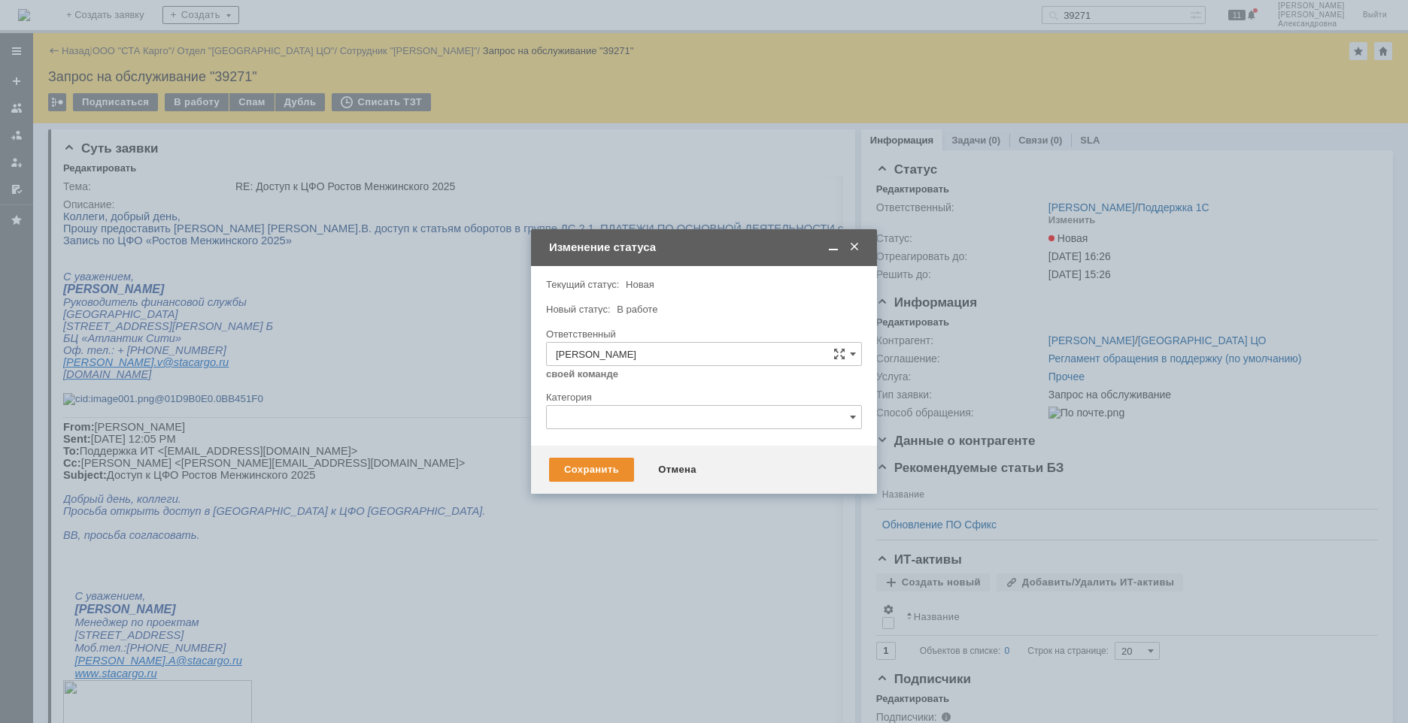
click at [610, 429] on div at bounding box center [704, 434] width 316 height 11
click at [609, 423] on input "text" at bounding box center [704, 417] width 316 height 24
click at [601, 499] on span "Изменение" at bounding box center [704, 495] width 296 height 12
type input "Изменение"
click at [591, 472] on div "Сохранить" at bounding box center [591, 470] width 85 height 24
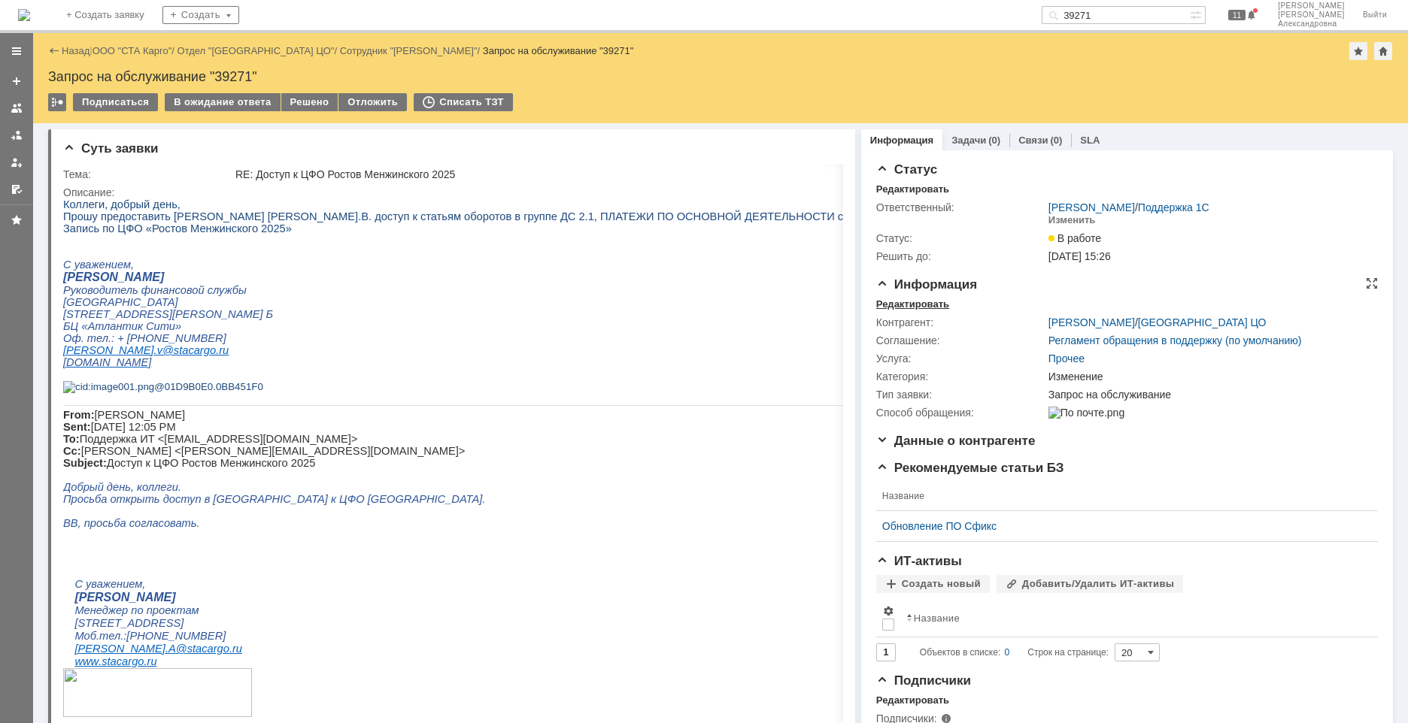
click at [914, 302] on div "Редактировать" at bounding box center [912, 305] width 73 height 12
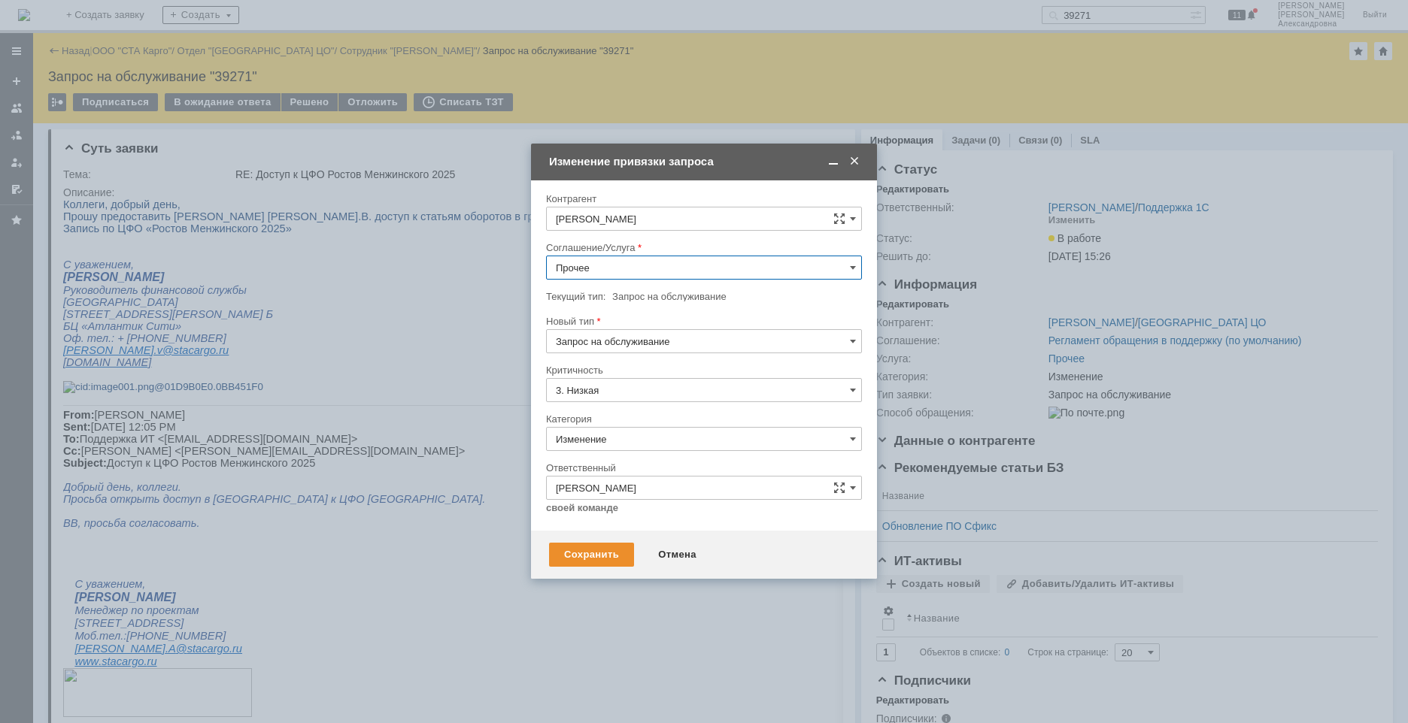
click at [853, 274] on input "Прочее" at bounding box center [704, 268] width 316 height 24
click at [653, 402] on div "1С:Бухгалтерия 3.0" at bounding box center [704, 395] width 314 height 24
click at [854, 269] on span at bounding box center [853, 268] width 6 height 12
click at [680, 352] on div "1C:Зарплата и Управление Персоналом" at bounding box center [704, 345] width 314 height 24
click at [853, 273] on span at bounding box center [853, 268] width 6 height 12
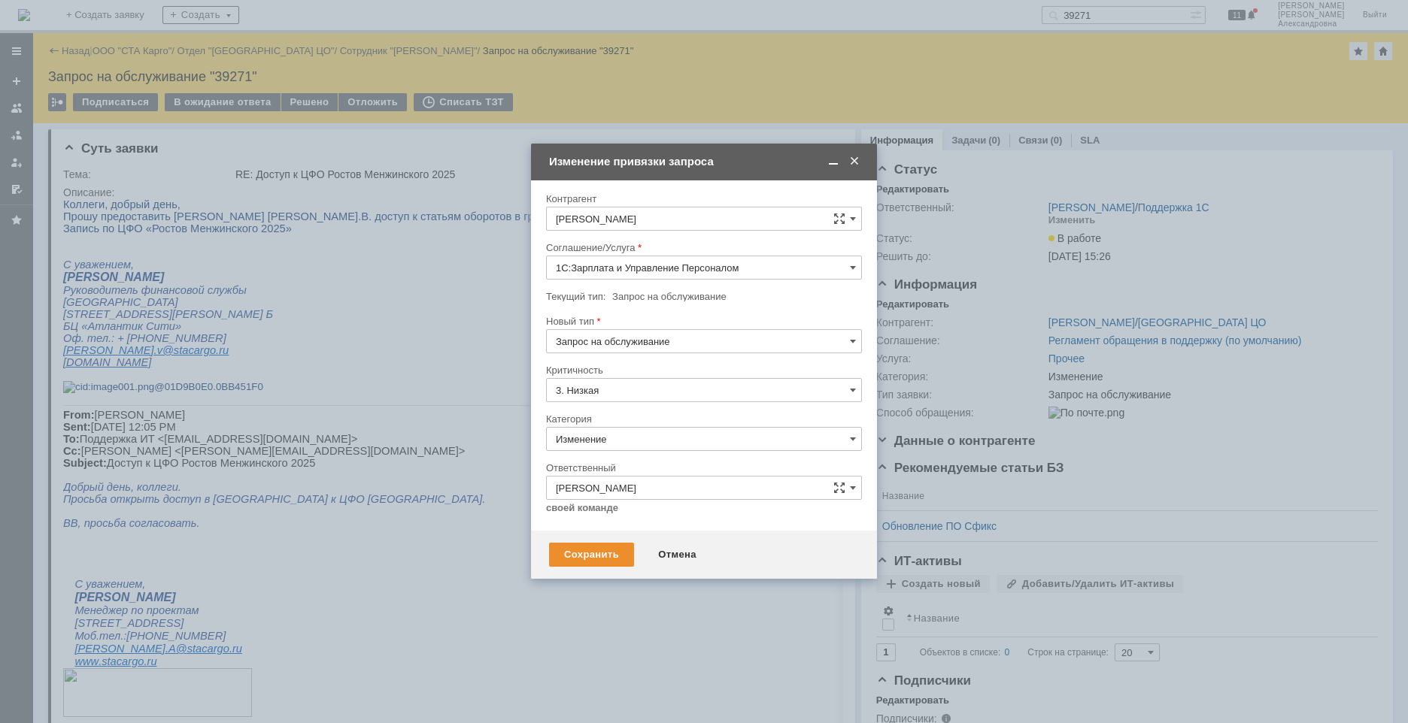
click at [664, 392] on span "1С:Бухгалтерия 3.0" at bounding box center [704, 395] width 296 height 12
type input "1С:Бухгалтерия 3.0"
click at [595, 554] on div "Сохранить" at bounding box center [591, 555] width 85 height 24
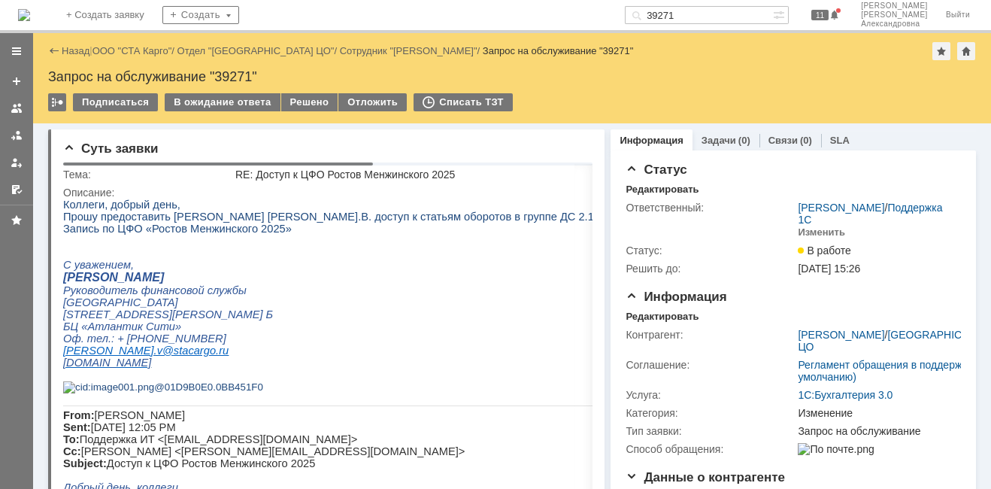
drag, startPoint x: 336, startPoint y: 166, endPoint x: 115, endPoint y: 159, distance: 221.2
click at [115, 159] on body "Идет загрузка, пожалуйста, подождите. На домашнюю + Создать заявку Создать 3927…" at bounding box center [495, 244] width 991 height 489
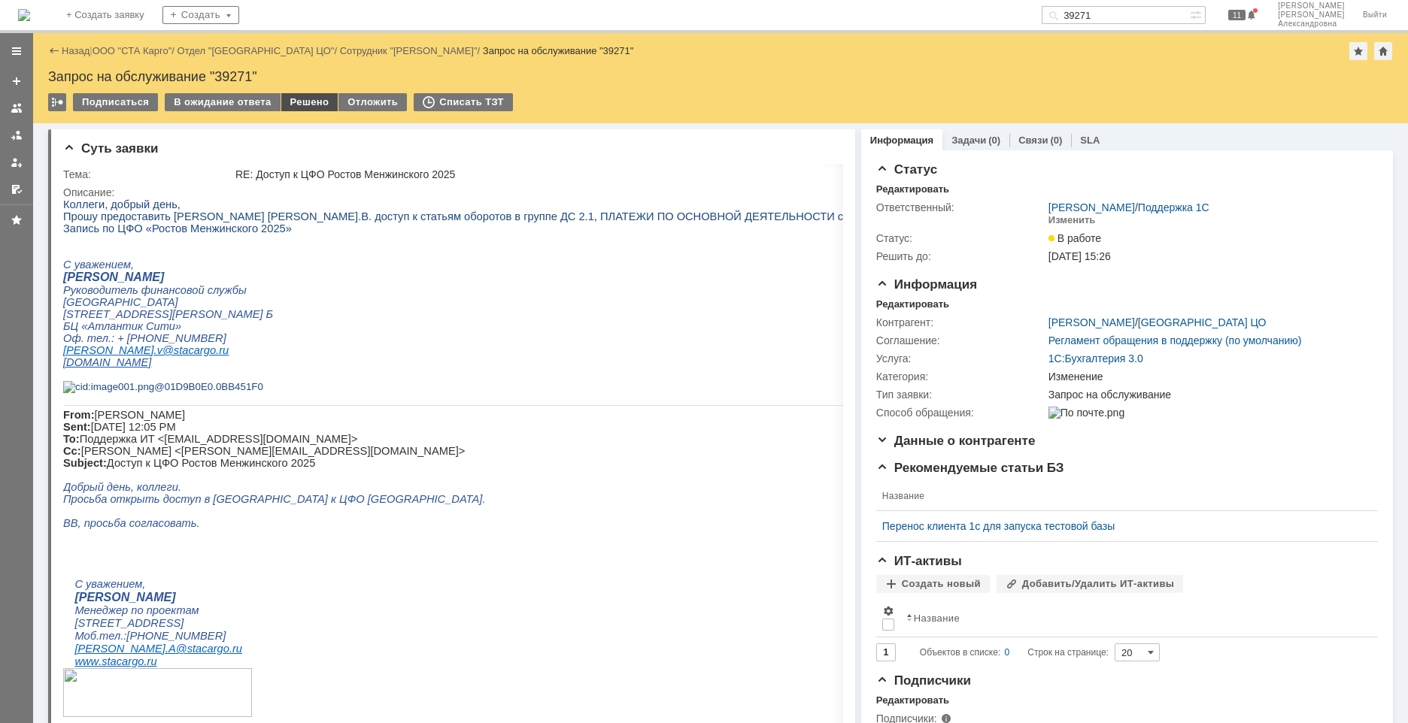
click at [289, 106] on div "Решено" at bounding box center [309, 102] width 57 height 18
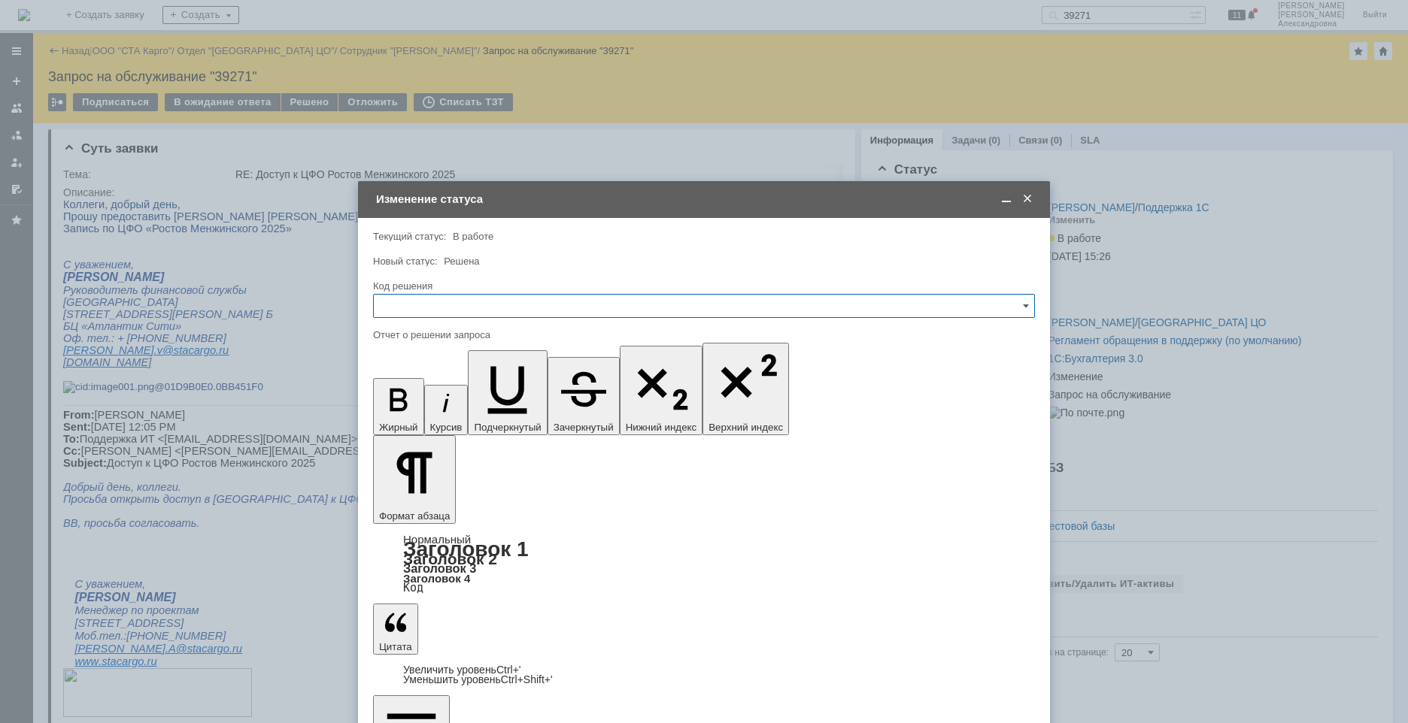
click at [501, 315] on input "text" at bounding box center [704, 306] width 662 height 24
click at [408, 505] on span "Решено" at bounding box center [704, 508] width 642 height 12
type input "Решено"
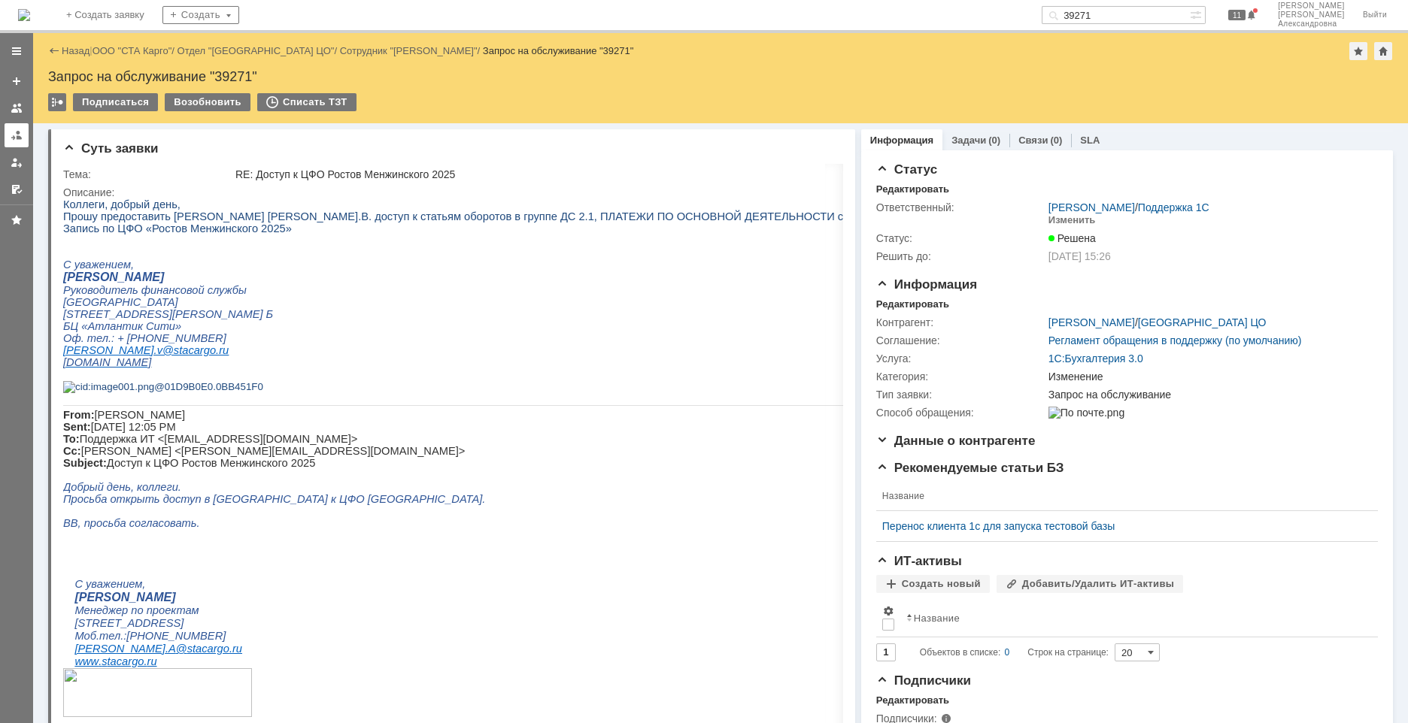
click at [11, 135] on div at bounding box center [17, 135] width 12 height 12
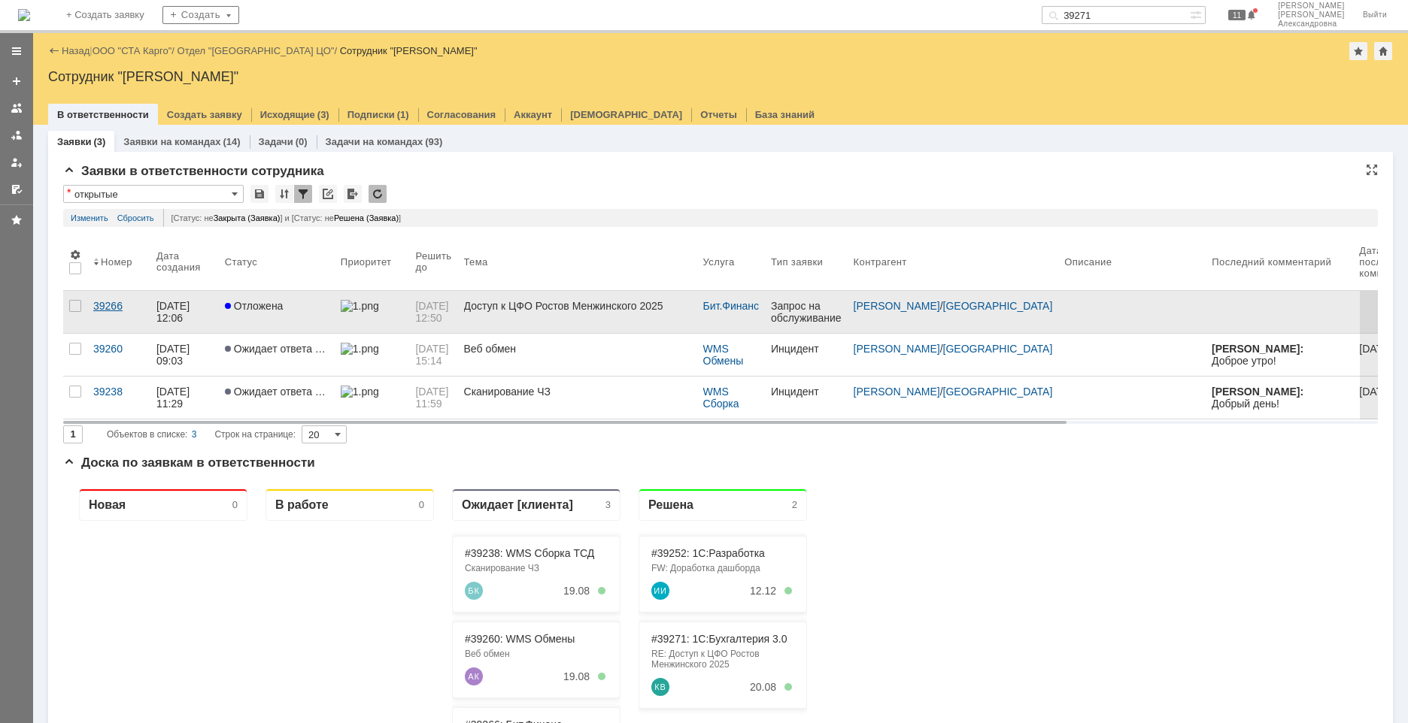
click at [117, 311] on div "39266" at bounding box center [118, 306] width 51 height 12
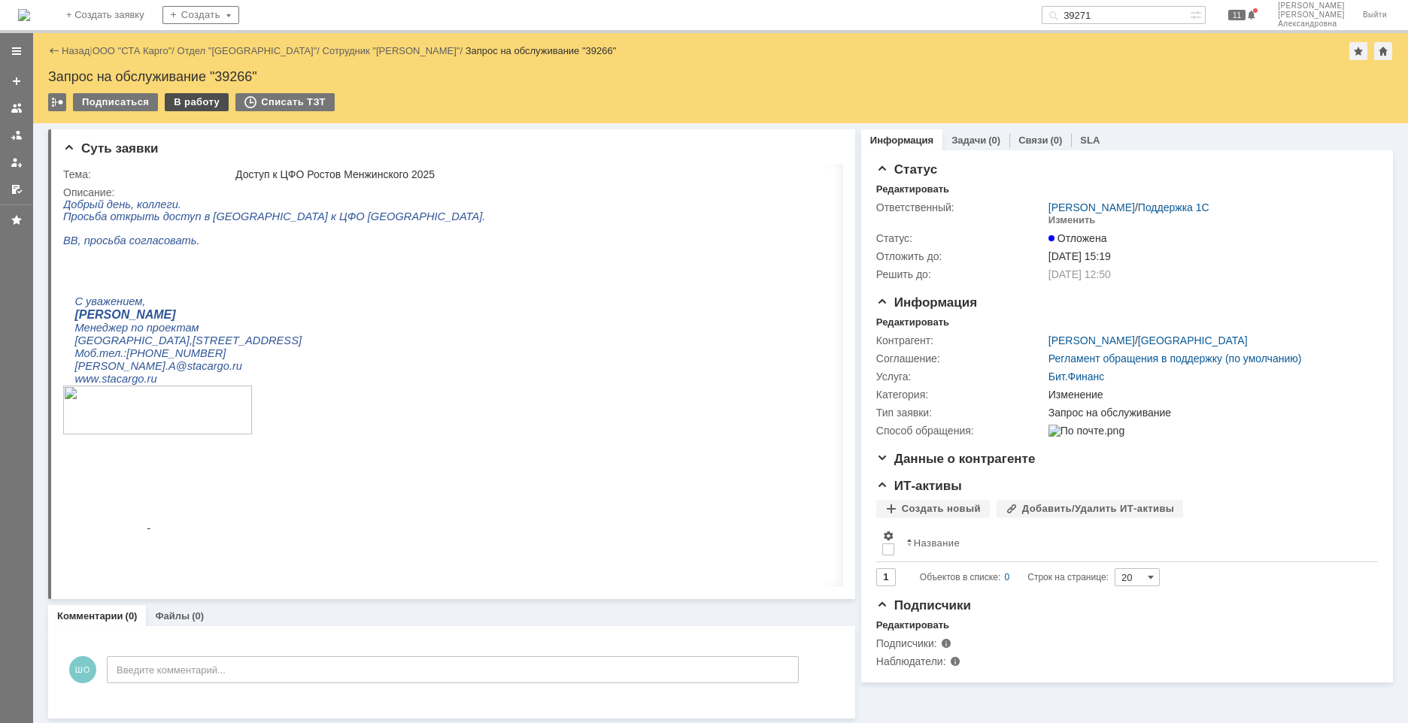
click at [183, 103] on div "В работу" at bounding box center [197, 102] width 64 height 18
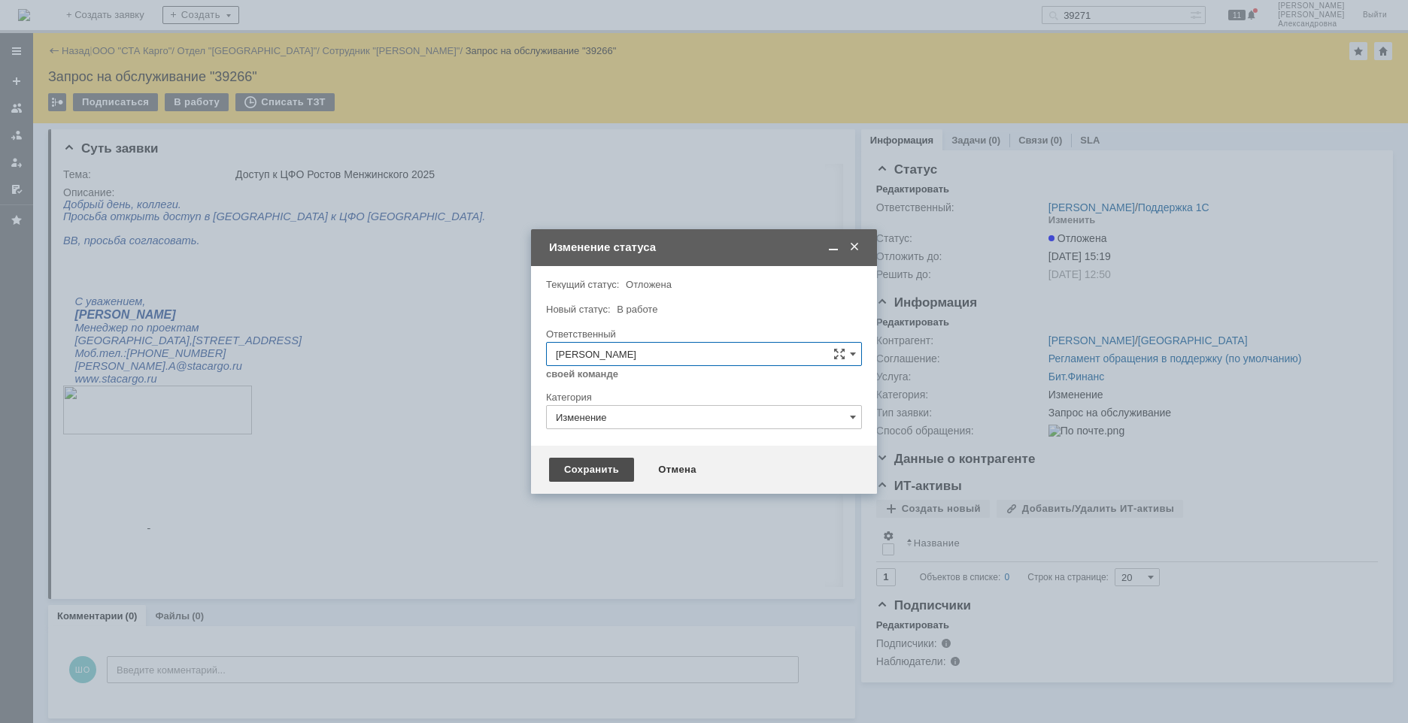
click at [589, 471] on div "Сохранить" at bounding box center [591, 470] width 85 height 24
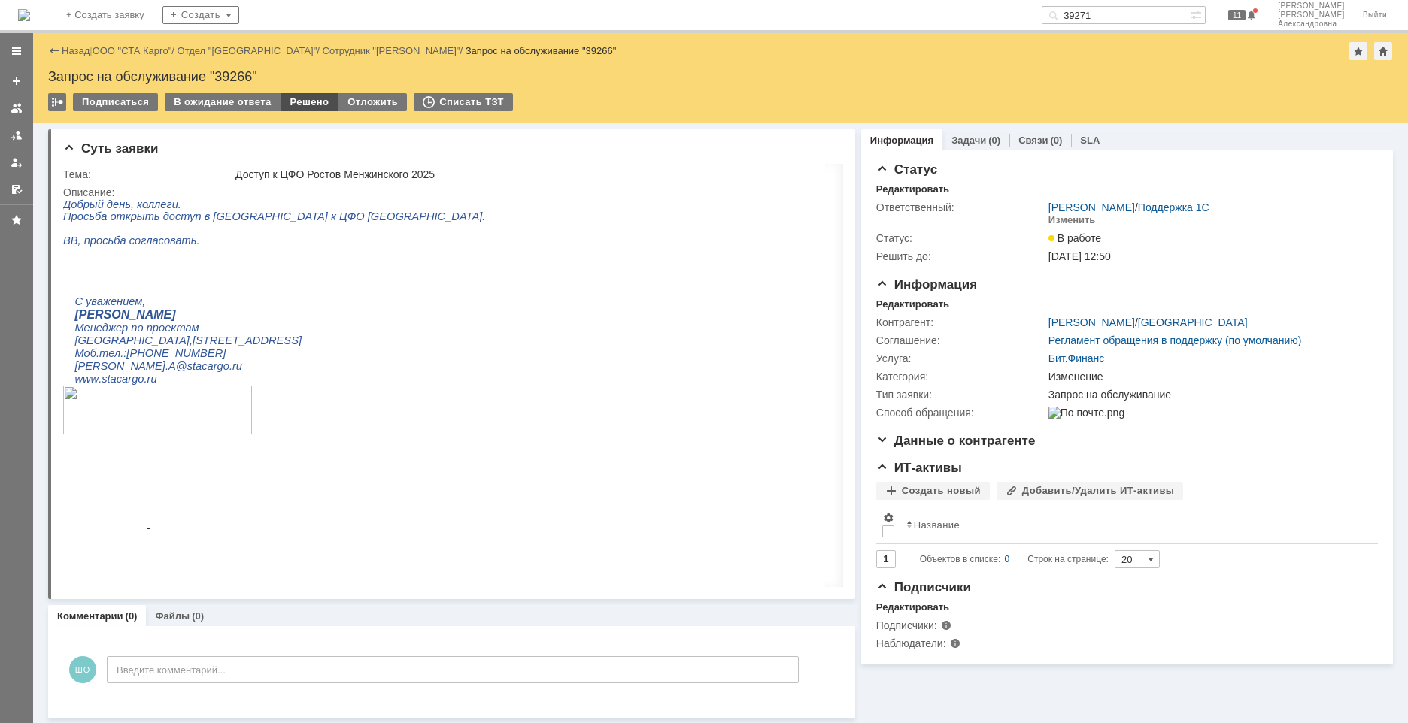
click at [290, 109] on div "Решено" at bounding box center [309, 102] width 57 height 18
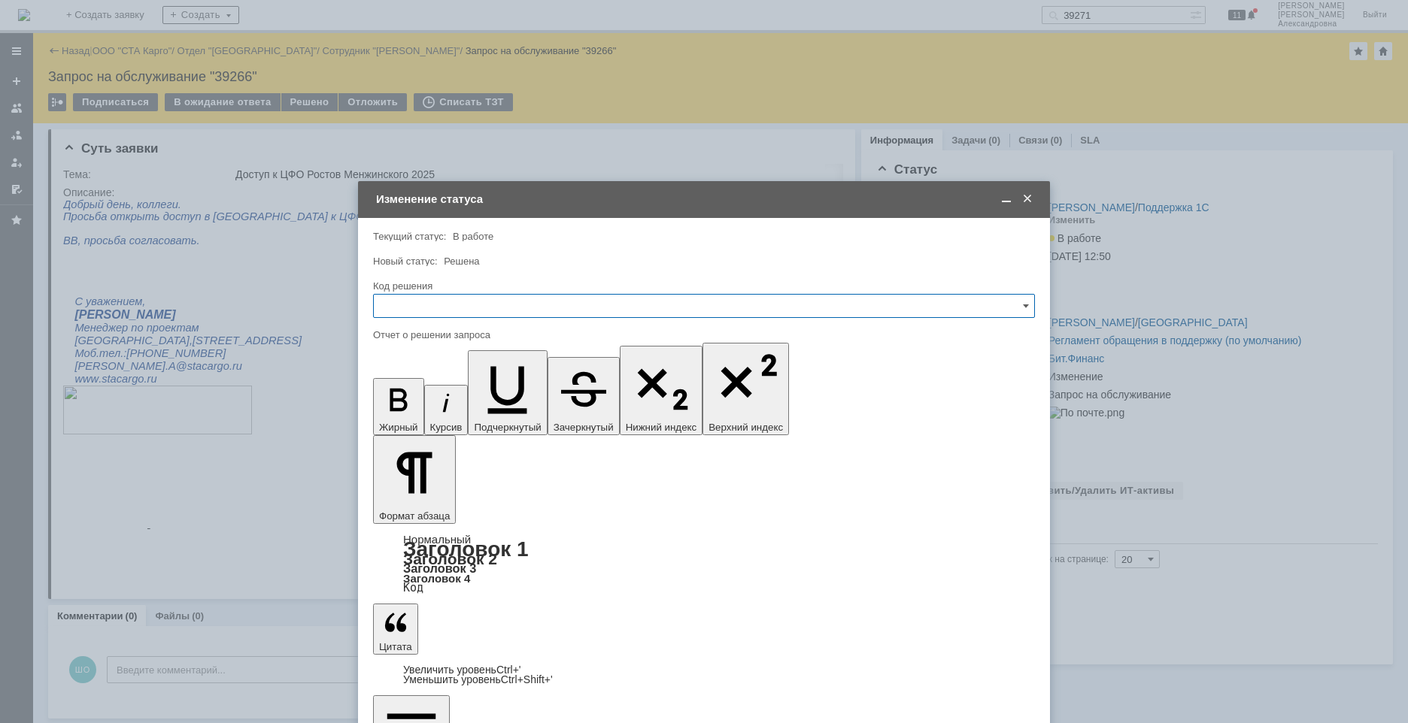
click at [426, 300] on input "text" at bounding box center [704, 306] width 662 height 24
click at [415, 502] on span "Решено" at bounding box center [704, 508] width 642 height 12
type input "Решено"
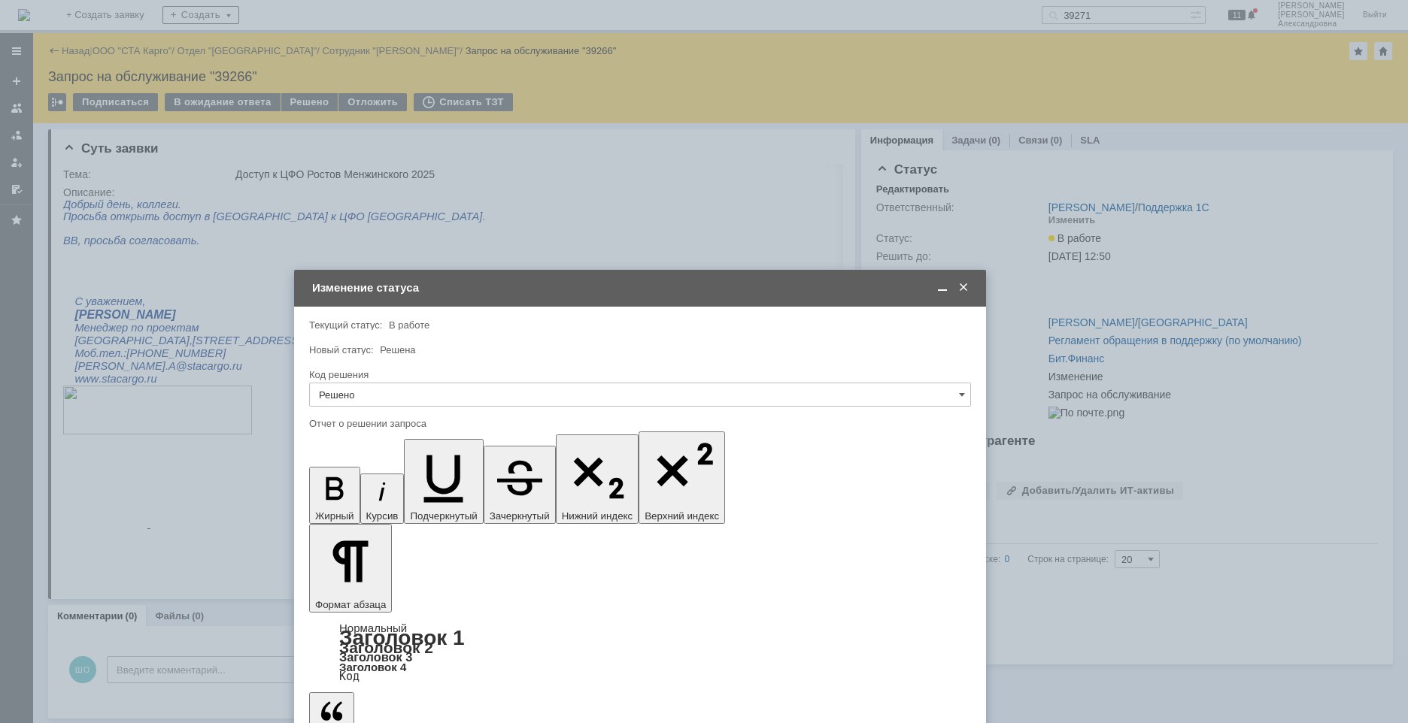
drag, startPoint x: 542, startPoint y: 201, endPoint x: 478, endPoint y: 290, distance: 109.4
click at [478, 290] on div "Изменение статуса" at bounding box center [641, 288] width 659 height 14
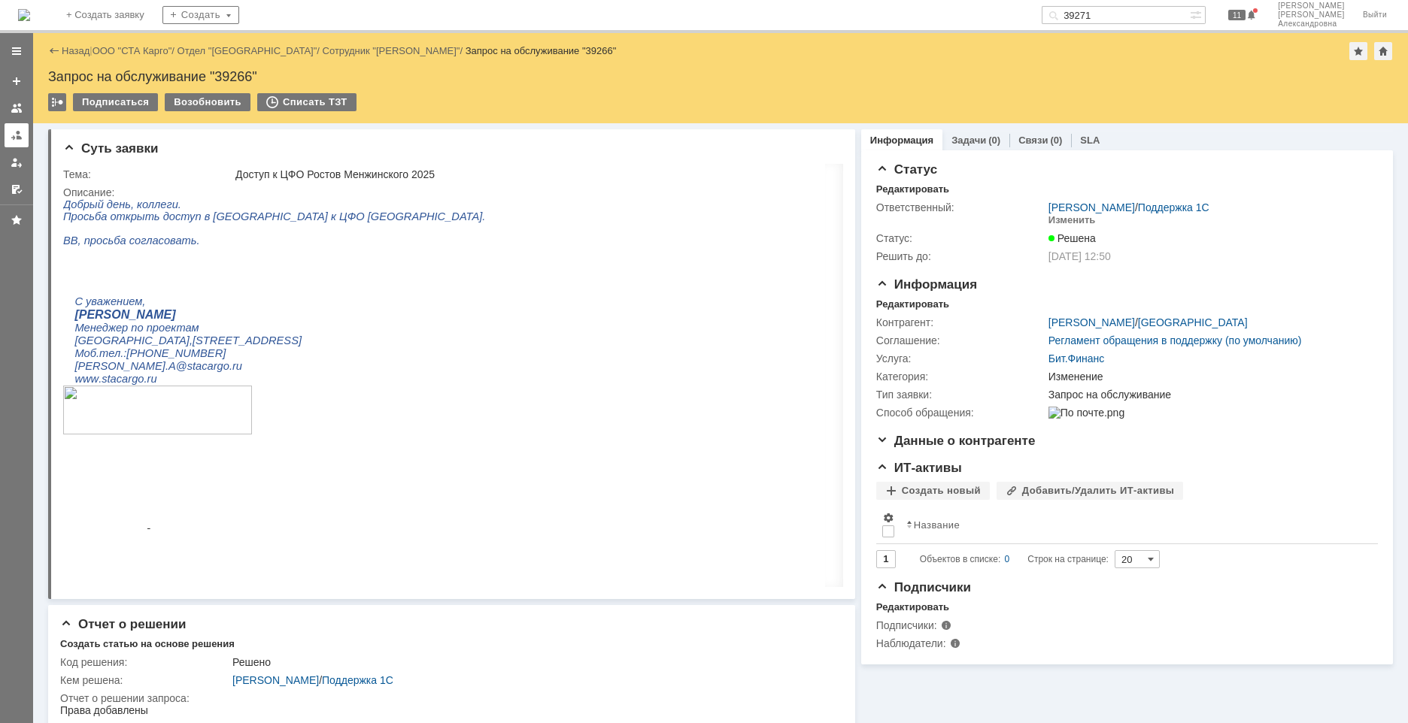
click at [20, 138] on div at bounding box center [17, 135] width 12 height 12
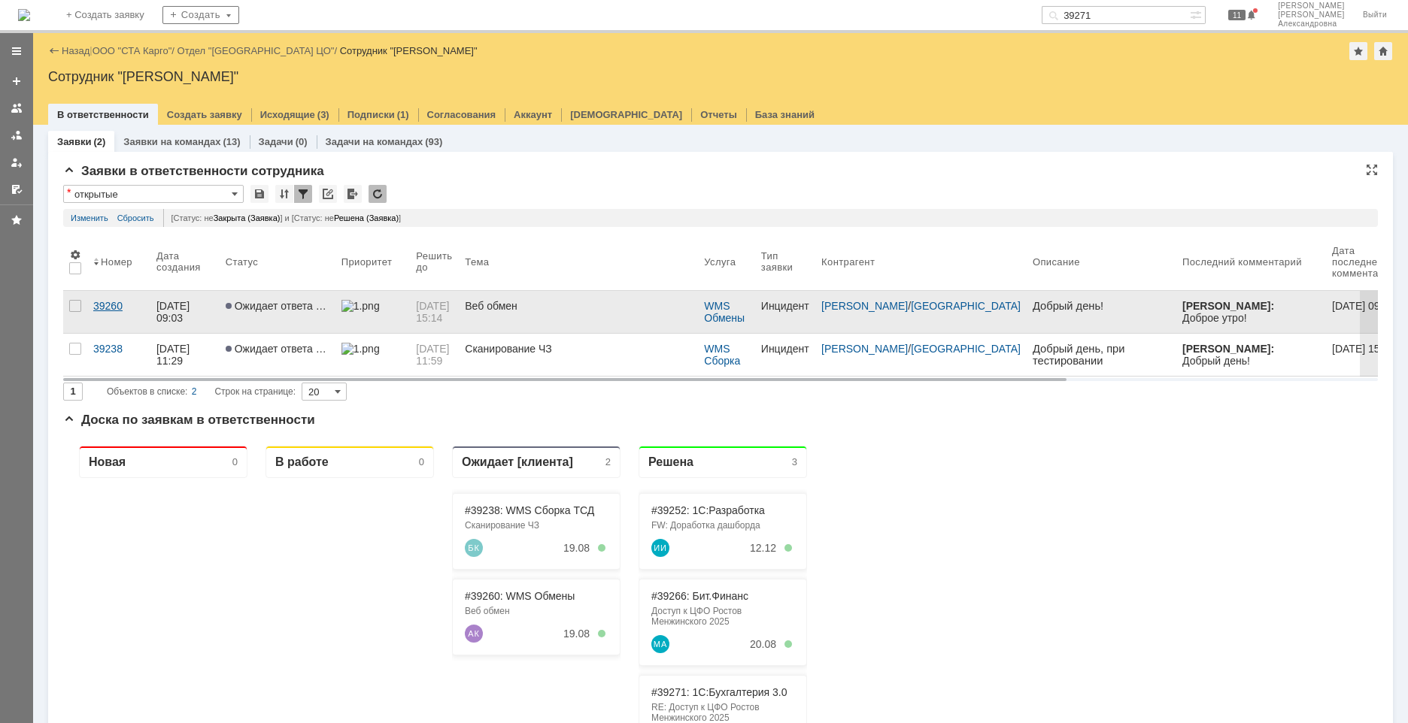
click at [116, 312] on link "39260" at bounding box center [118, 312] width 63 height 42
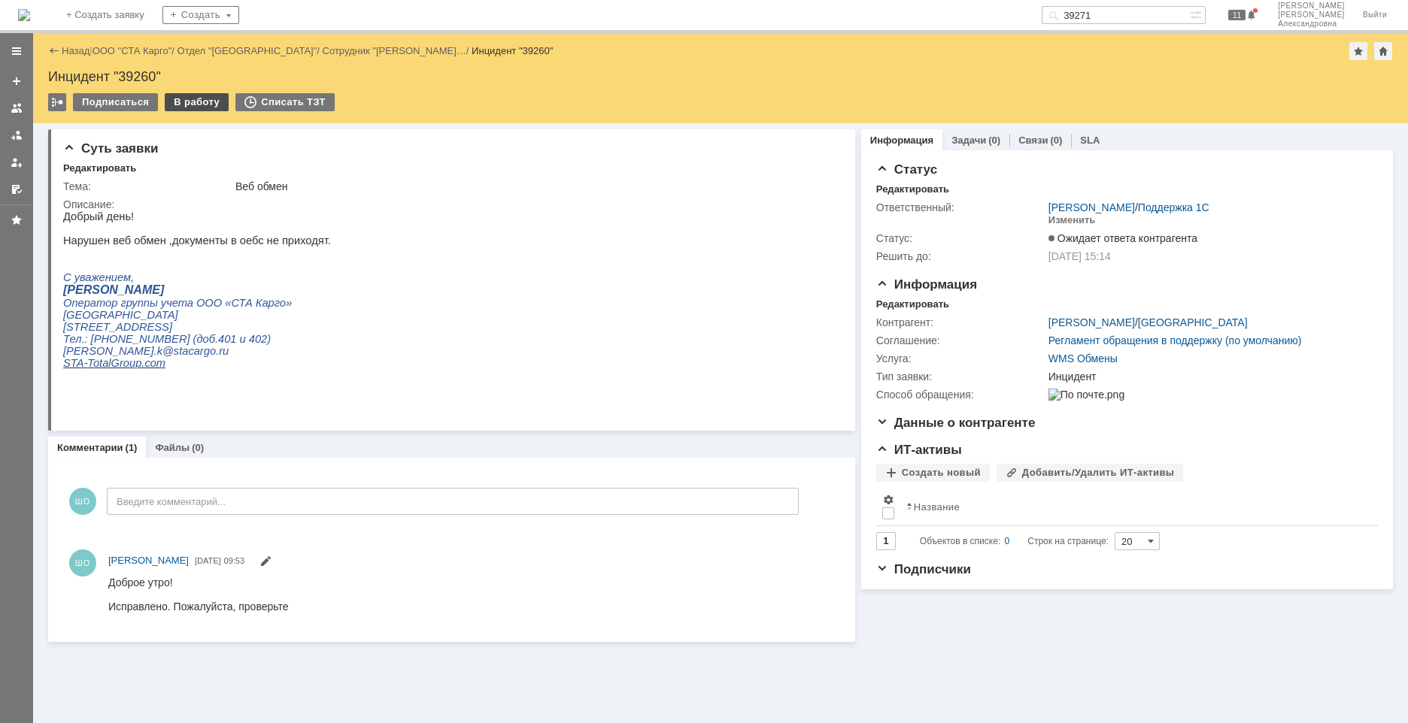
click at [199, 110] on div "В работу" at bounding box center [197, 102] width 64 height 18
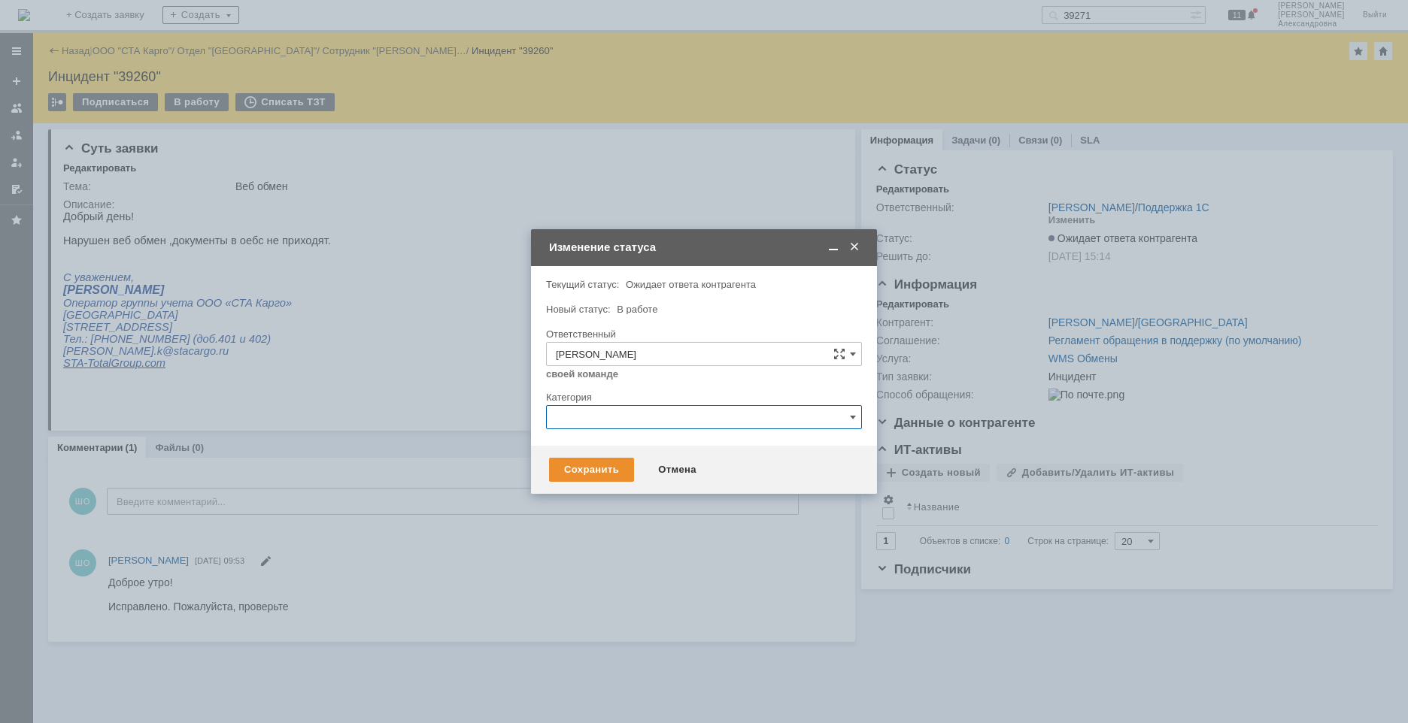
click at [596, 422] on input "text" at bounding box center [704, 417] width 316 height 24
click at [594, 548] on span "Ошибка" at bounding box center [704, 544] width 296 height 12
type input "Ошибка"
click at [572, 463] on div "Сохранить" at bounding box center [591, 470] width 85 height 24
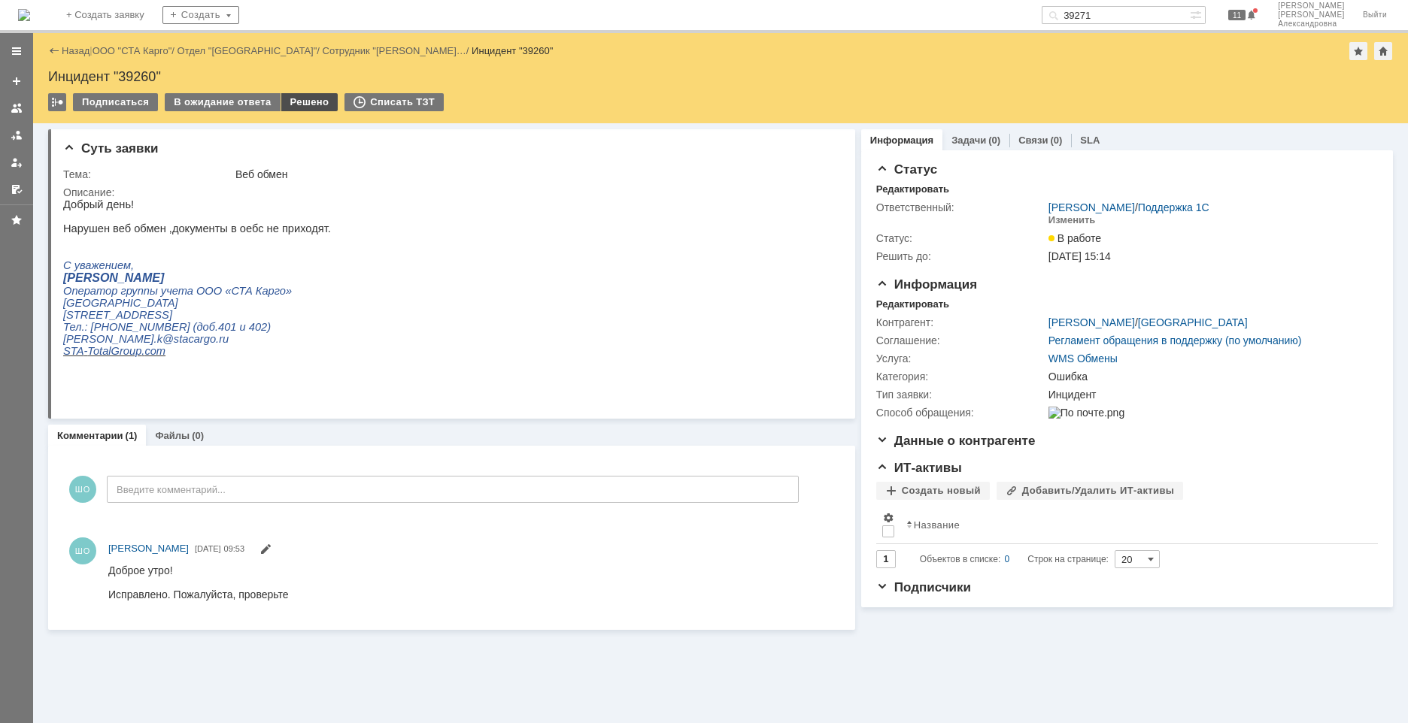
click at [303, 108] on div "Решено" at bounding box center [309, 102] width 57 height 18
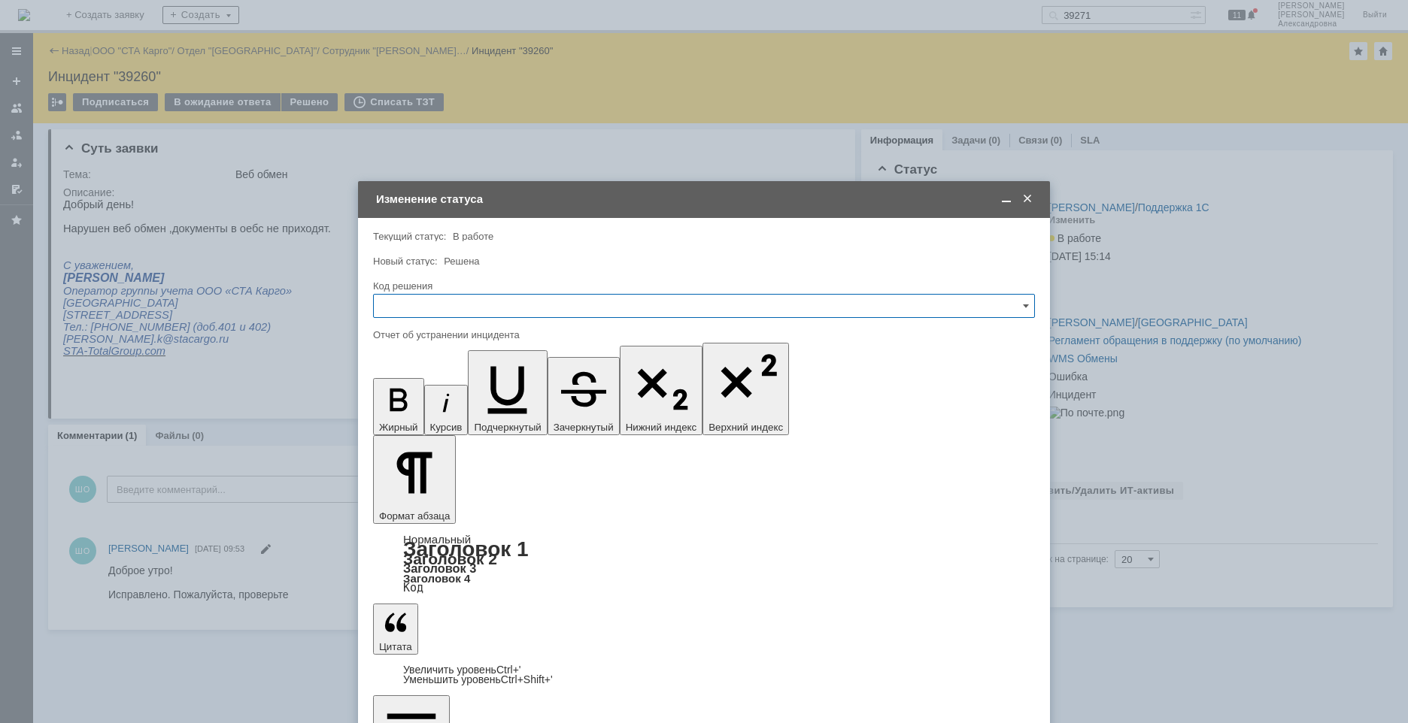
click at [426, 313] on input "text" at bounding box center [704, 306] width 662 height 24
drag, startPoint x: 421, startPoint y: 499, endPoint x: 427, endPoint y: 478, distance: 21.9
click at [421, 500] on div "Решено" at bounding box center [704, 508] width 660 height 24
type input "Решено"
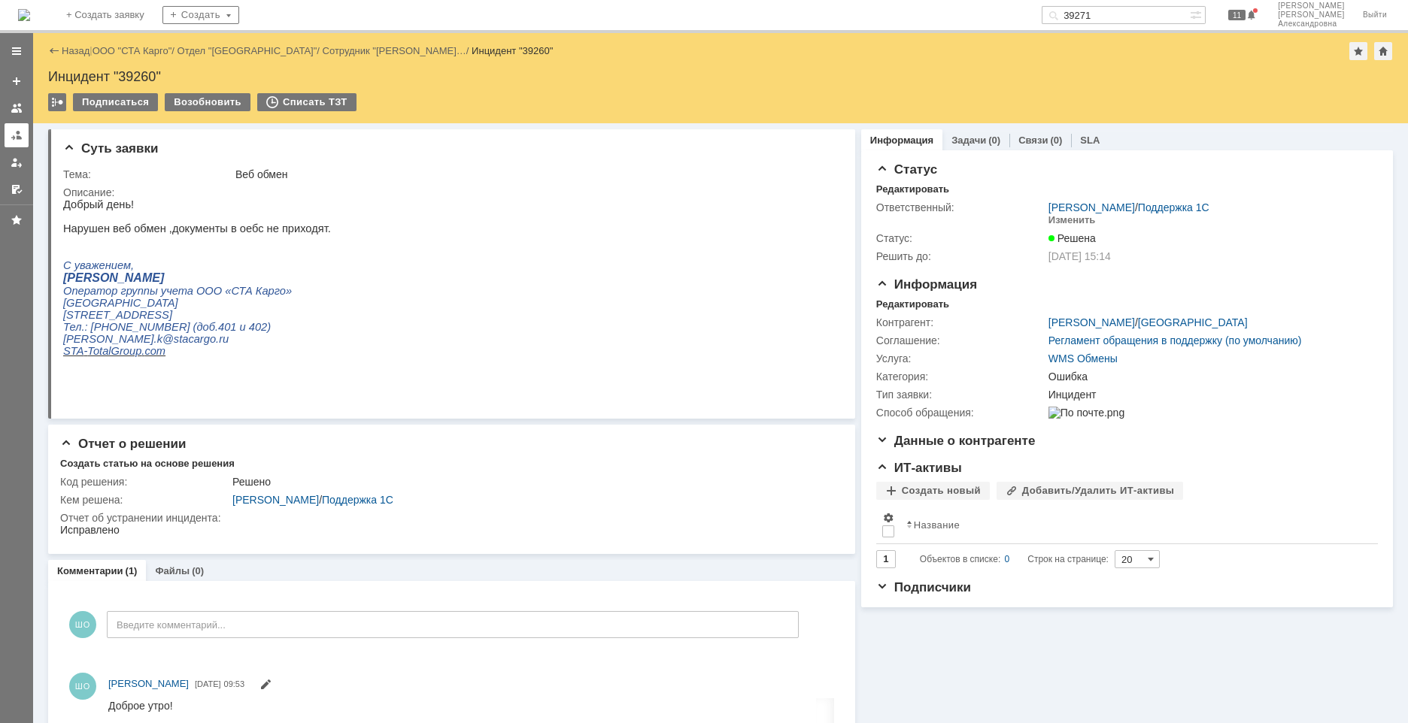
click at [12, 139] on div at bounding box center [17, 135] width 12 height 12
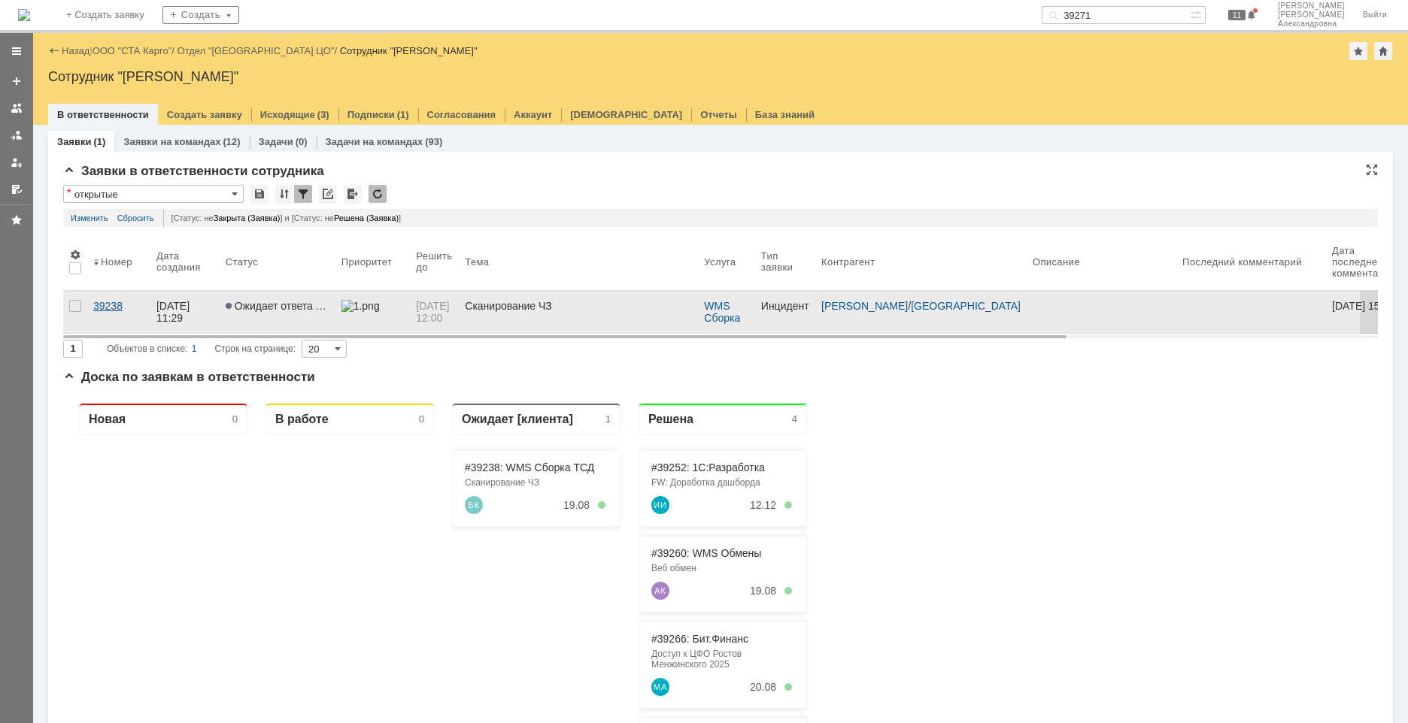
click at [123, 314] on link "39238" at bounding box center [118, 312] width 63 height 42
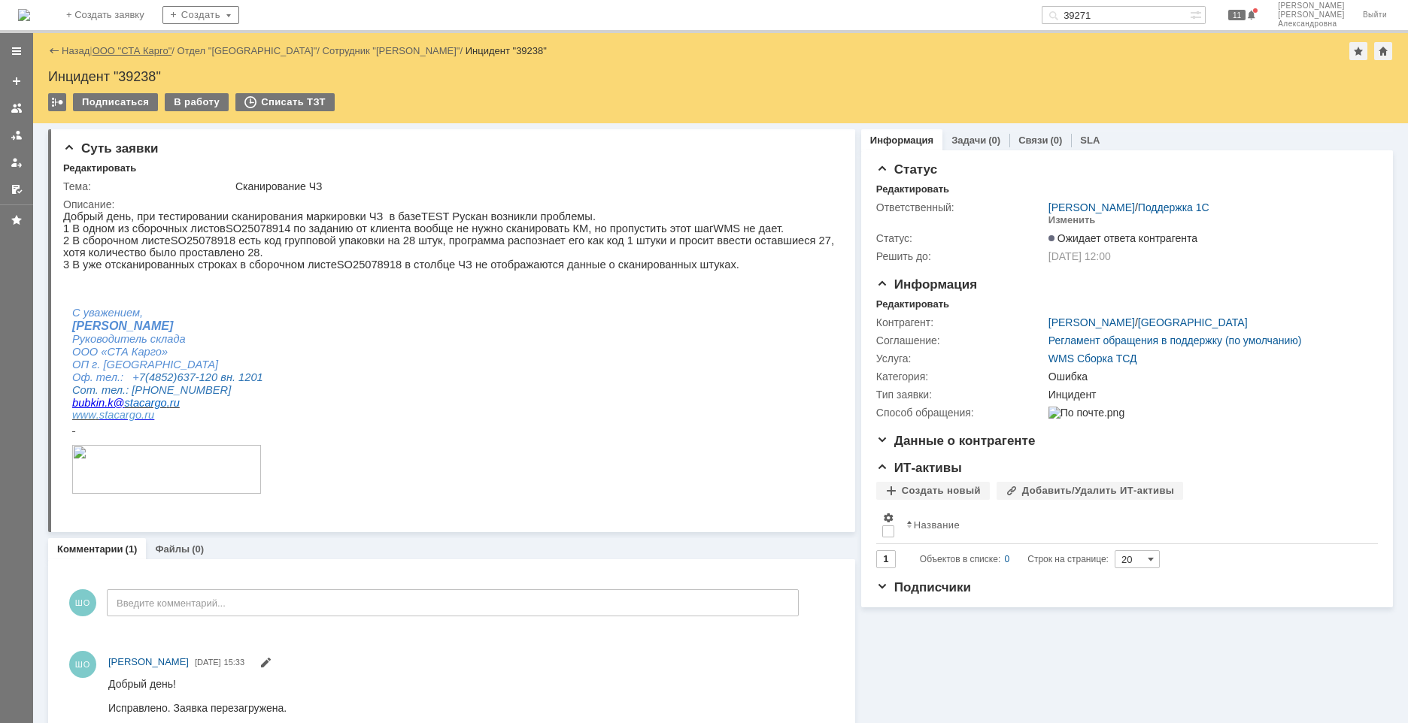
click at [158, 53] on link "ООО "СТА Карго"" at bounding box center [133, 50] width 80 height 11
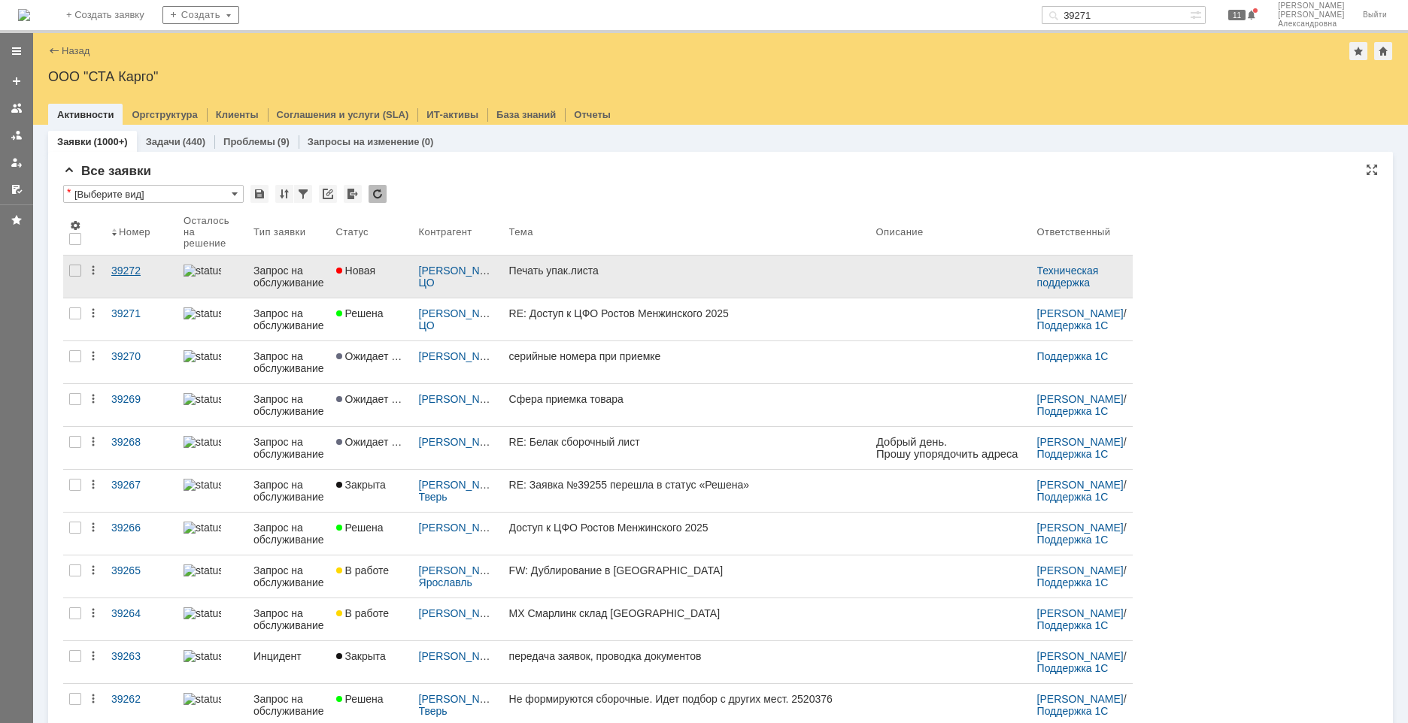
click at [111, 290] on link "39272" at bounding box center [141, 277] width 72 height 42
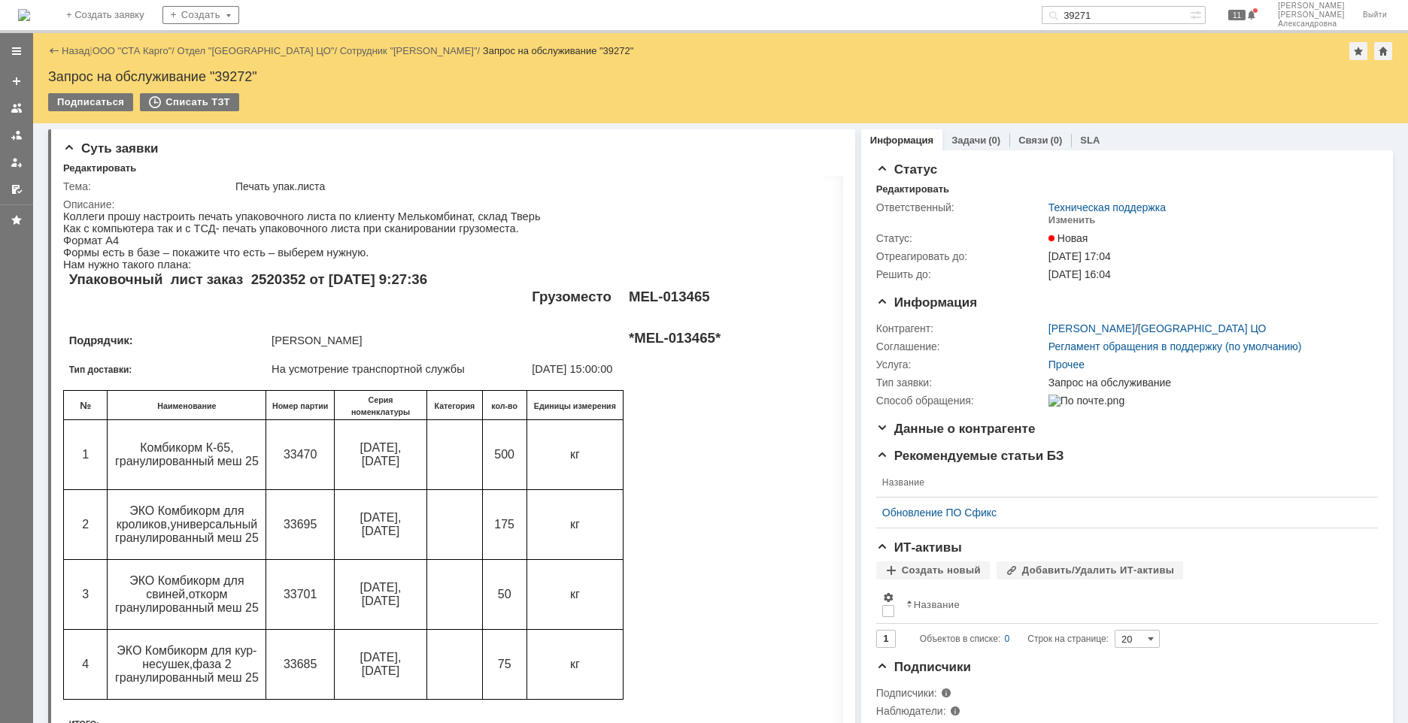
click at [55, 44] on div "Назад | ООО "СТА Карго" / Отдел "Санкт-Петербург ЦО" / Сотрудник "Филоненко Мак…" at bounding box center [720, 51] width 1345 height 18
click at [75, 50] on link "Назад" at bounding box center [76, 50] width 28 height 11
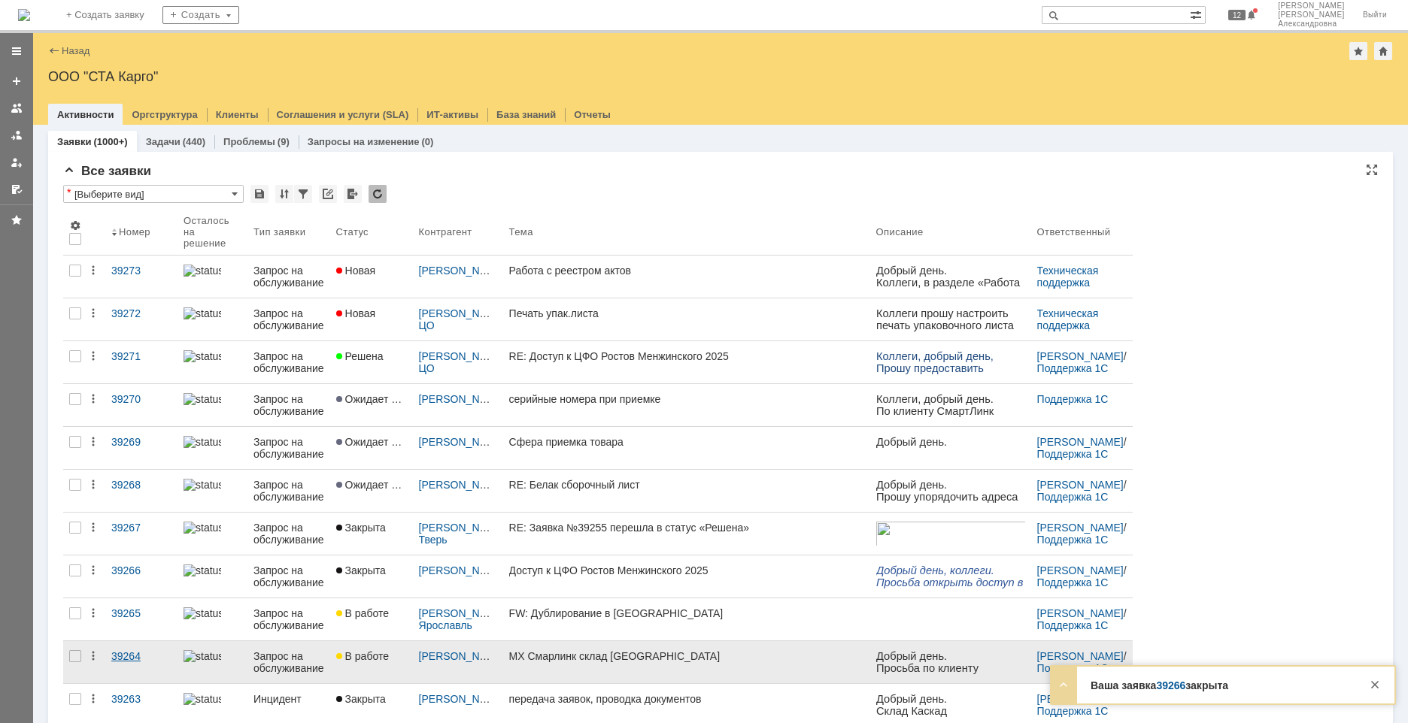
click at [120, 663] on link "39264" at bounding box center [141, 662] width 72 height 42
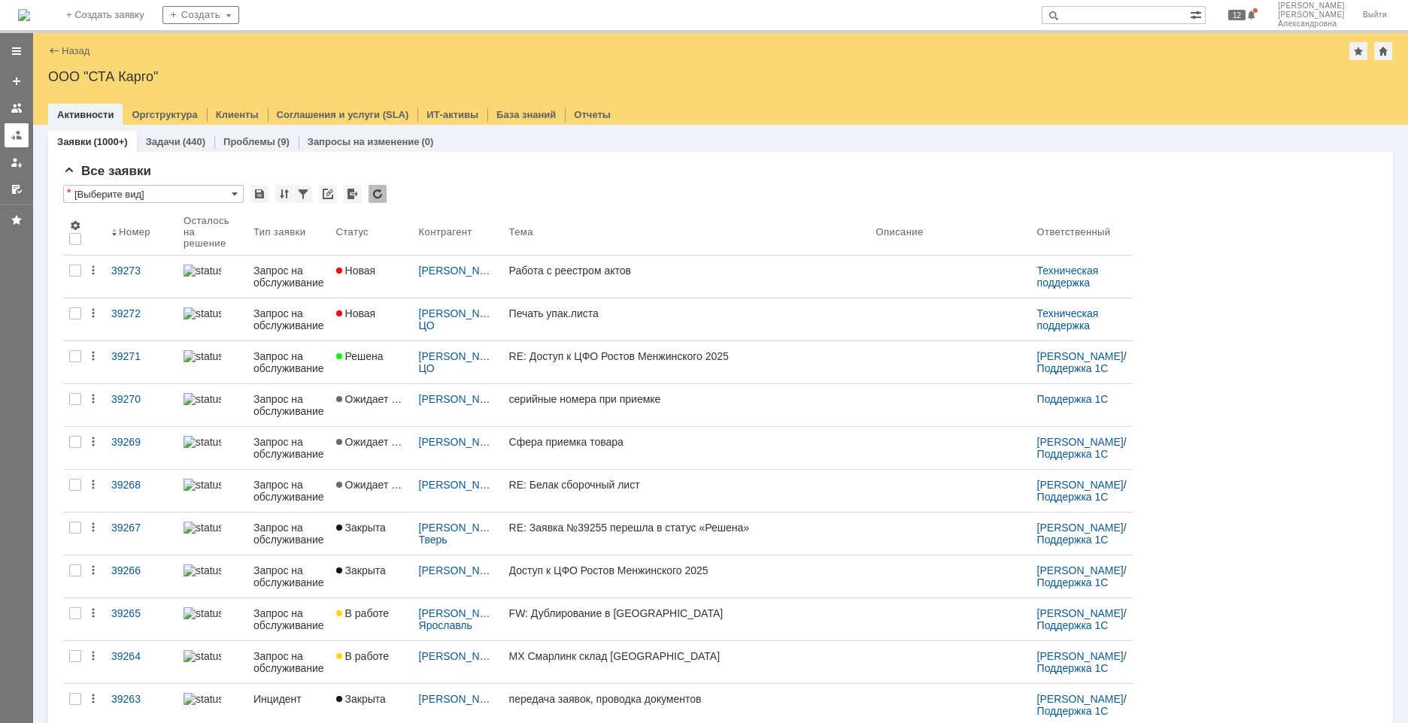
click at [15, 145] on link at bounding box center [17, 135] width 24 height 24
